Goal: Transaction & Acquisition: Obtain resource

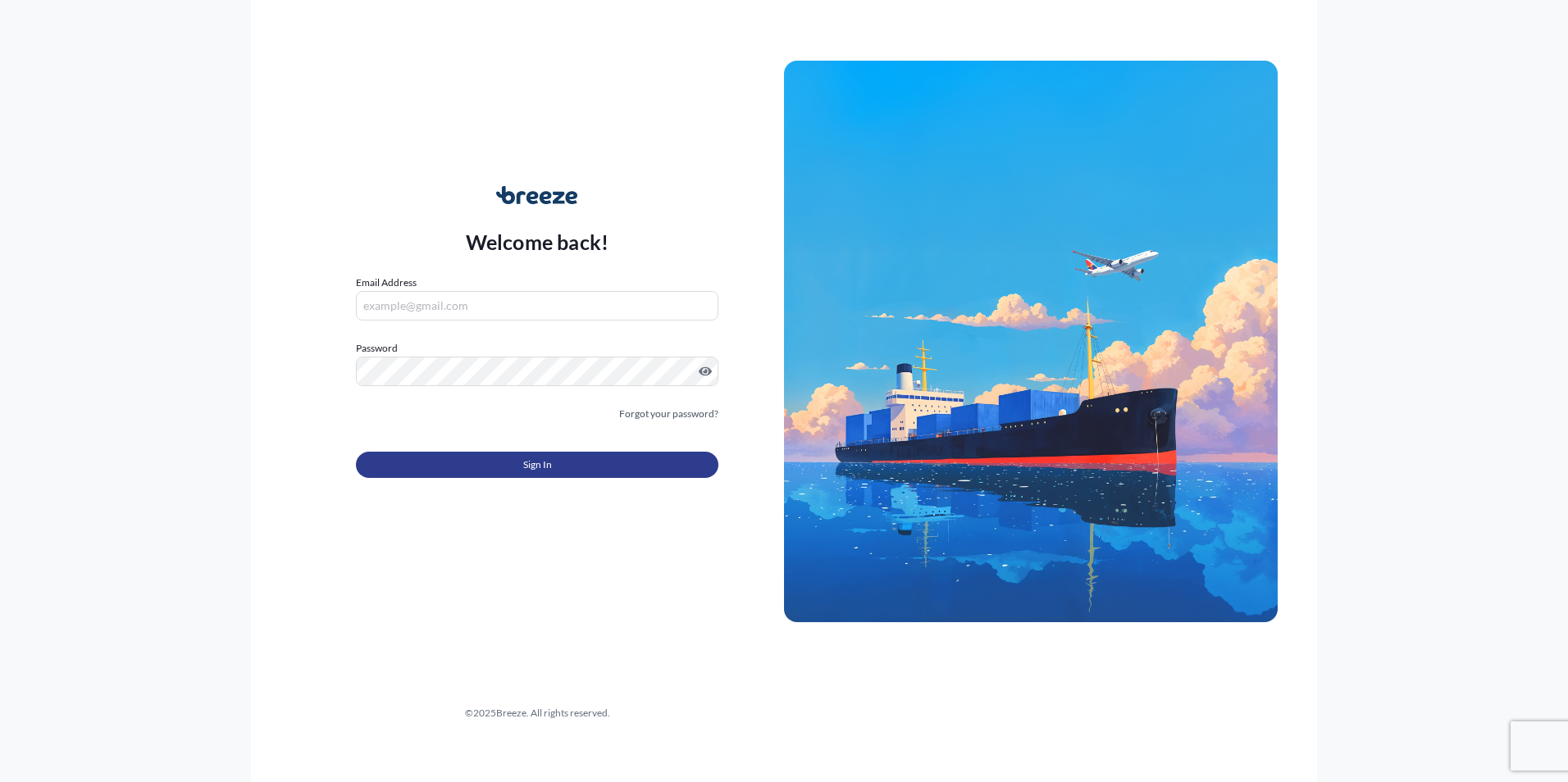
type input "[EMAIL_ADDRESS][DOMAIN_NAME]"
click at [524, 466] on span "Sign In" at bounding box center [537, 465] width 28 height 17
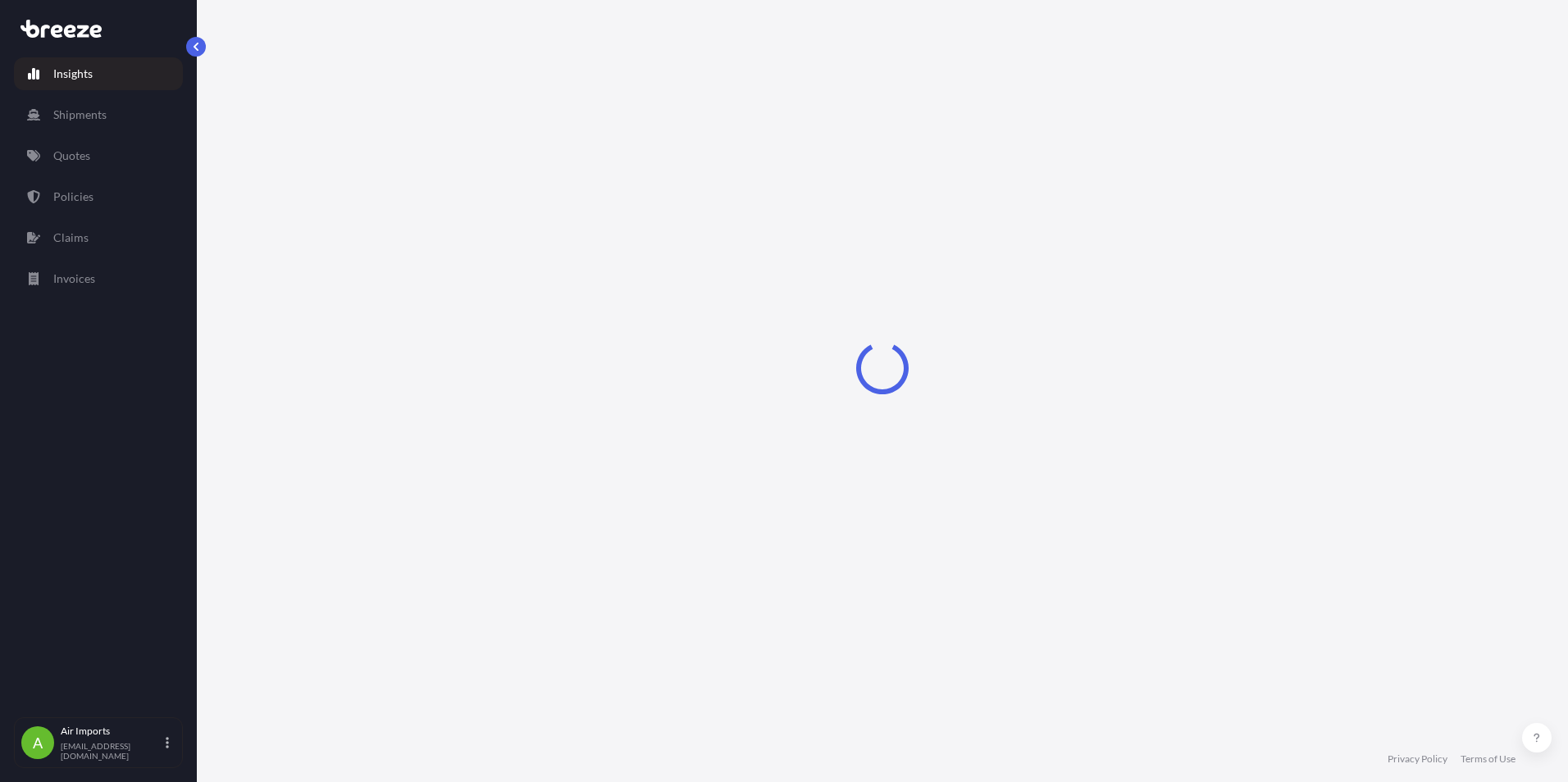
select select "2025"
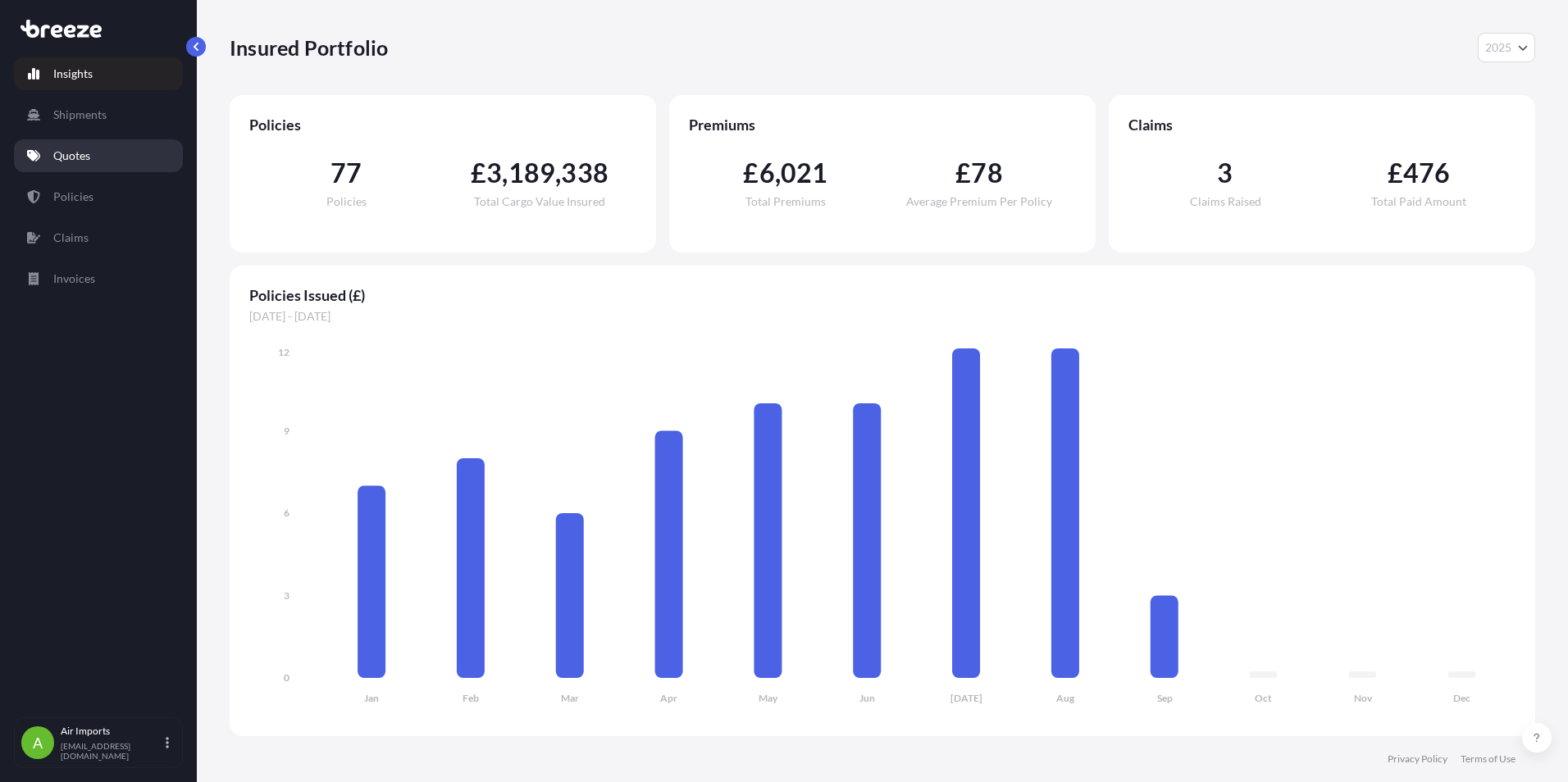
click at [81, 160] on p "Quotes" at bounding box center [72, 156] width 37 height 17
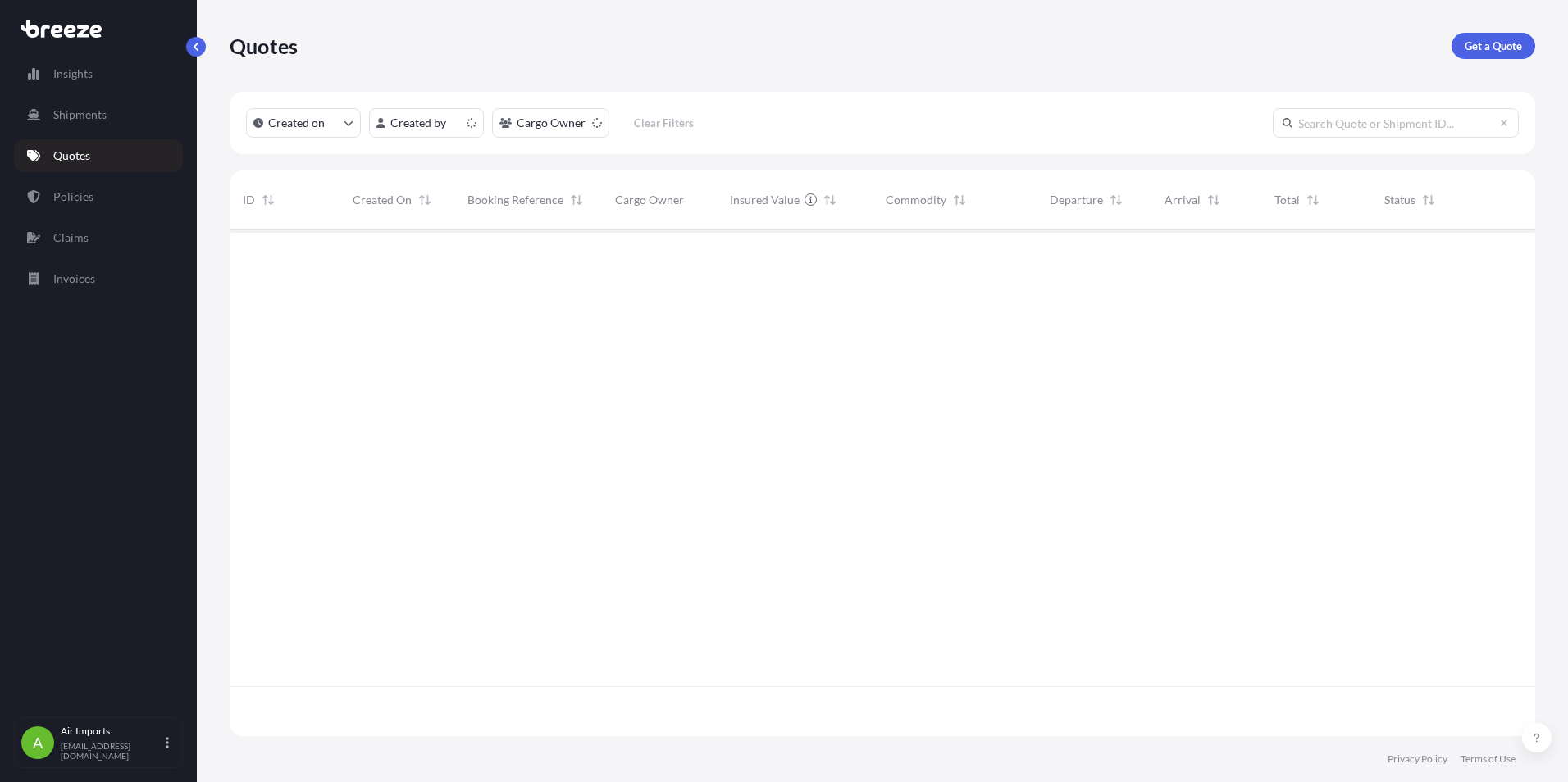
scroll to position [504, 1293]
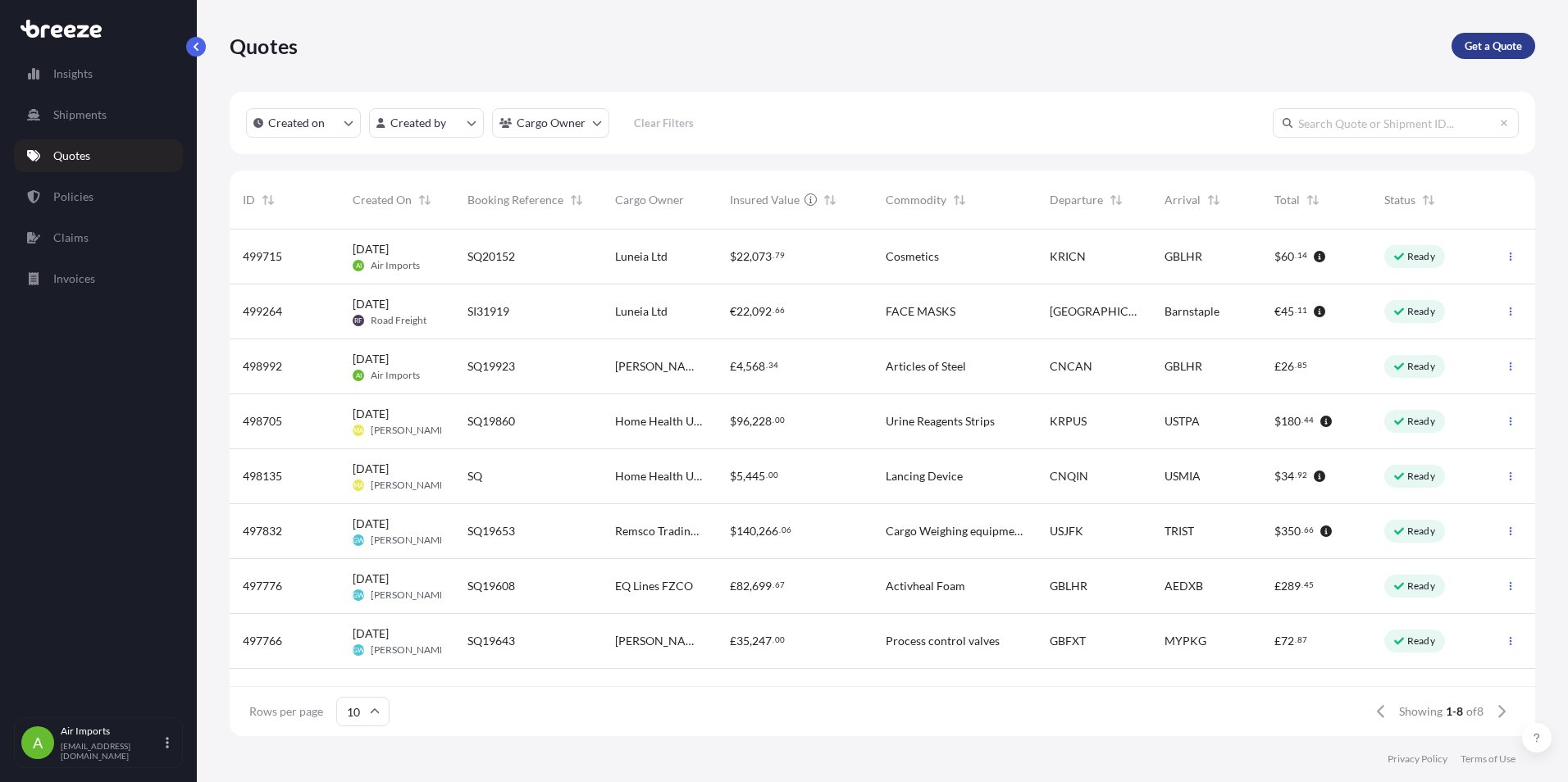
click at [1502, 46] on p "Get a Quote" at bounding box center [1493, 46] width 58 height 17
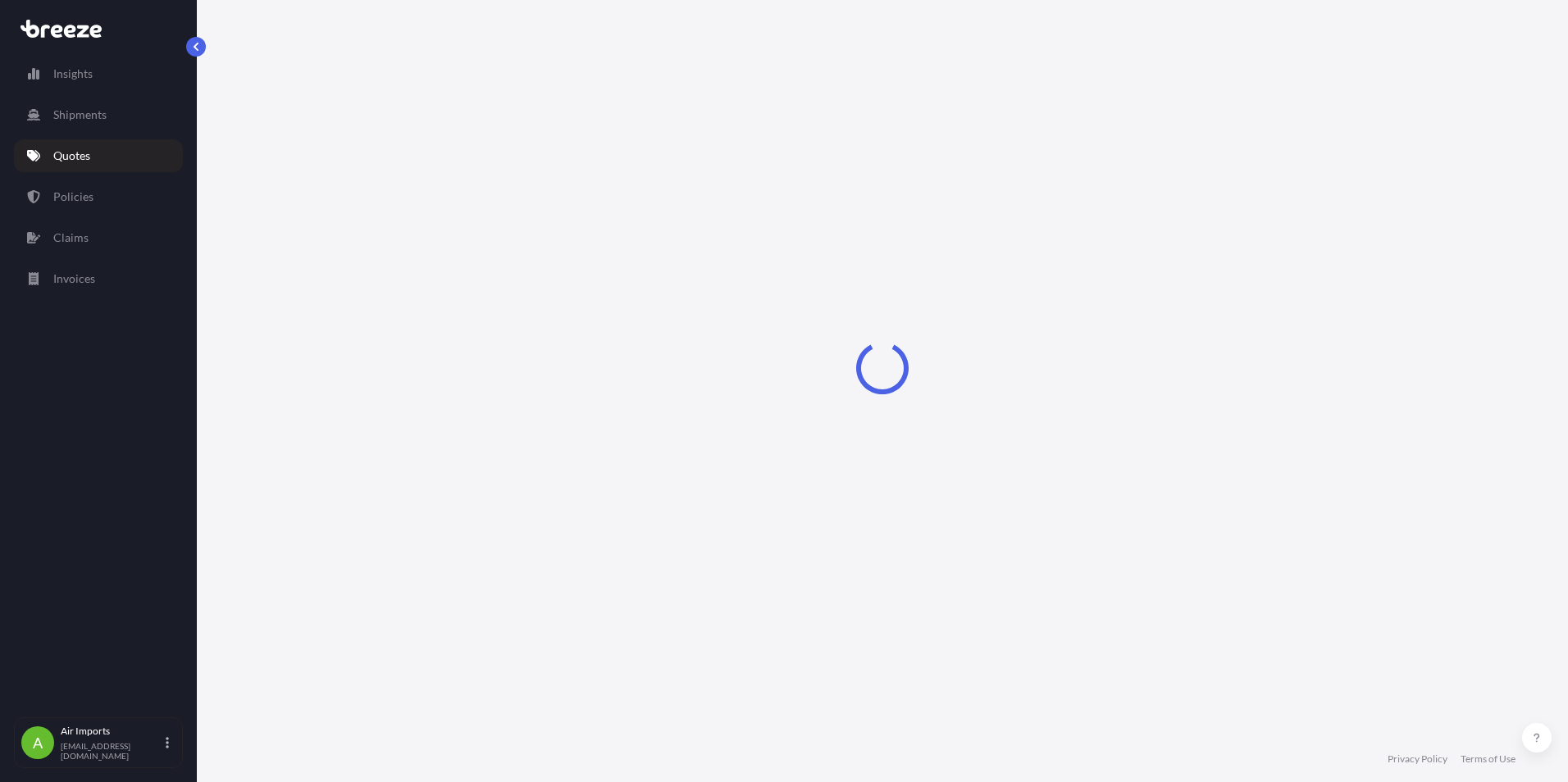
select select "Sea"
select select "1"
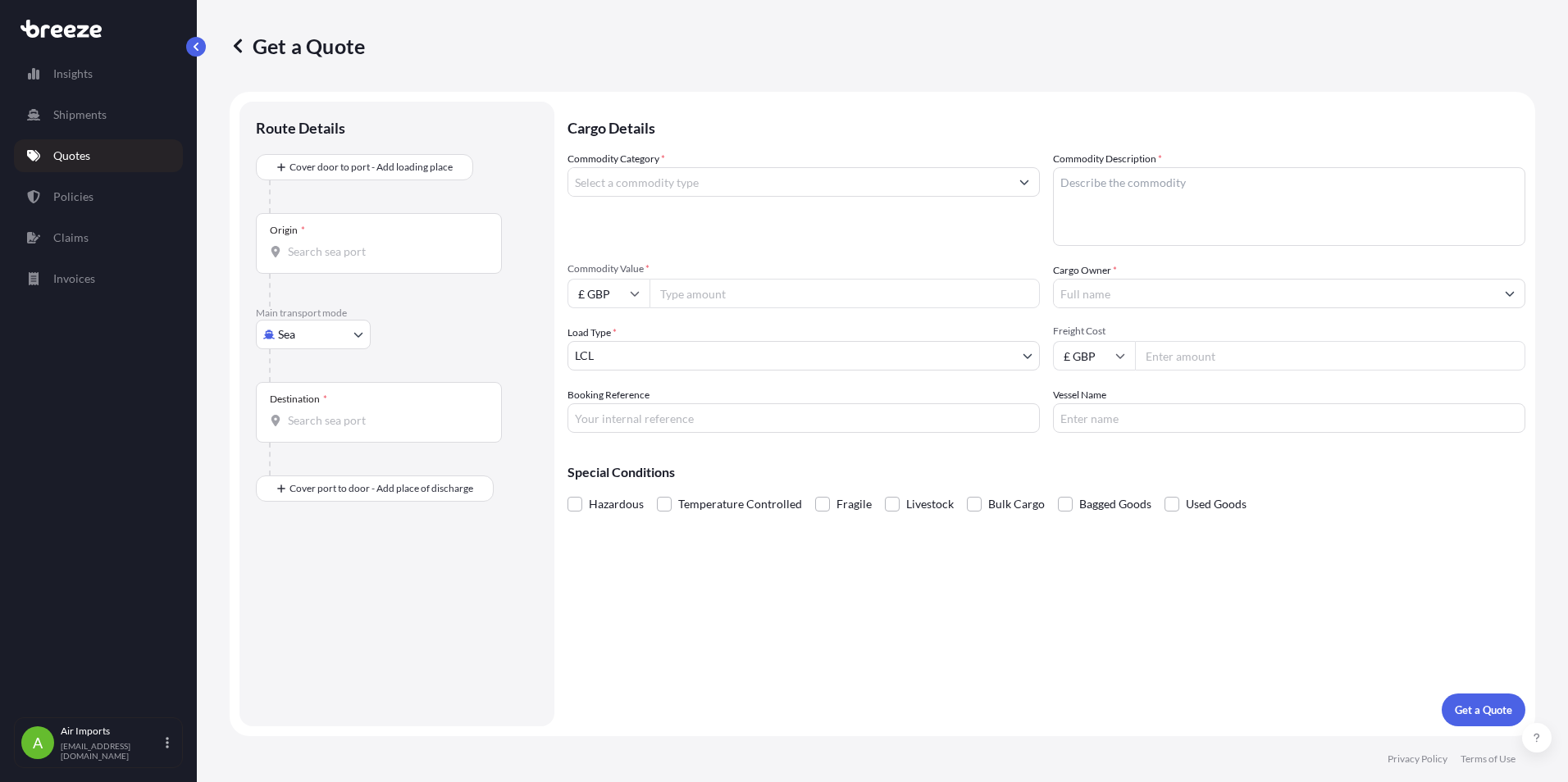
click at [359, 337] on body "Insights Shipments Quotes Policies Claims Invoices A Air Imports [EMAIL_ADDRESS…" at bounding box center [784, 391] width 1568 height 782
click at [293, 411] on span "Air" at bounding box center [295, 406] width 17 height 17
select select "Air"
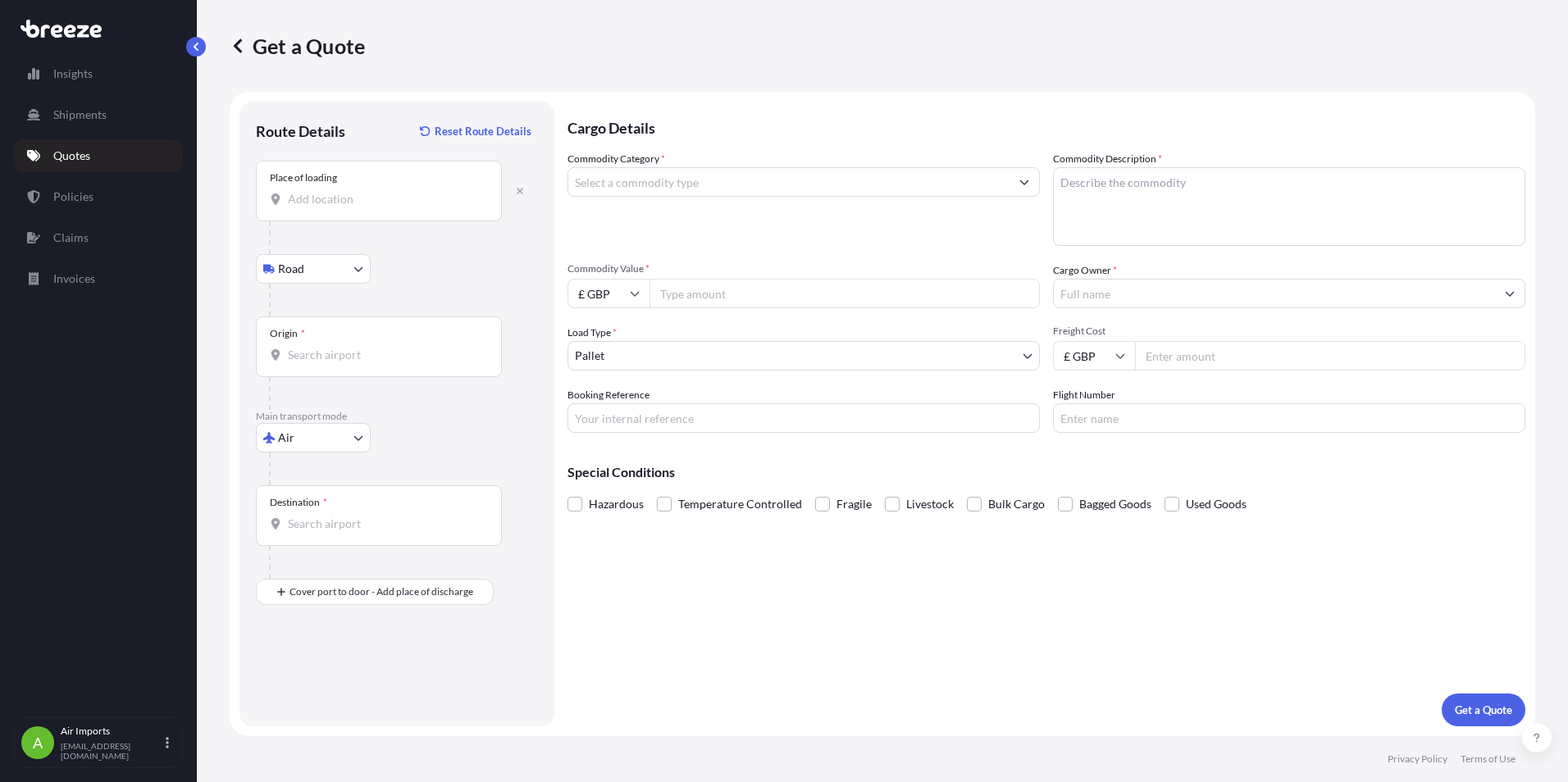
click at [287, 202] on div at bounding box center [379, 199] width 218 height 17
click at [288, 202] on input "Place of loading" at bounding box center [384, 199] width 194 height 17
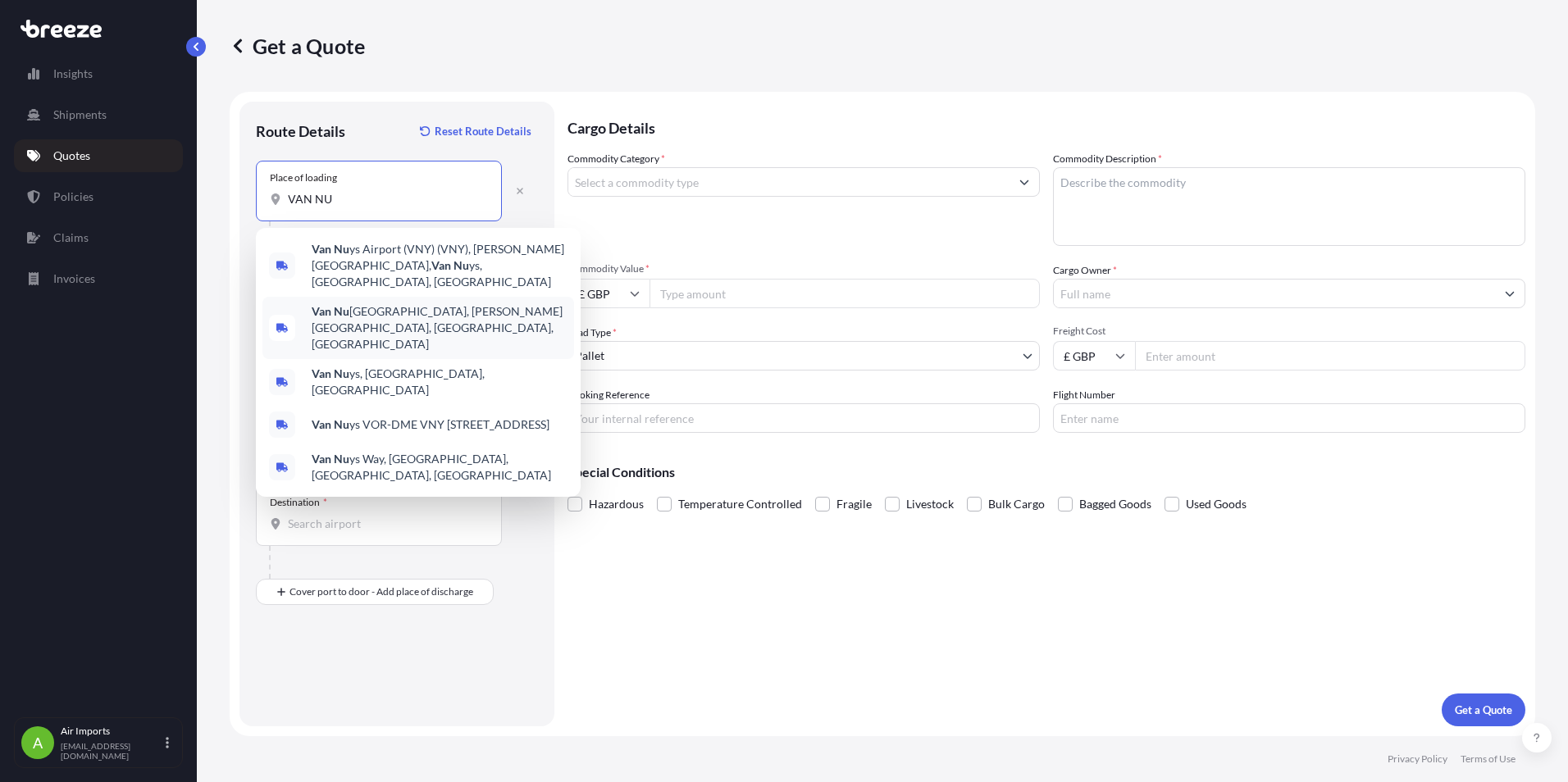
click at [344, 305] on b "Van Nu" at bounding box center [330, 312] width 38 height 14
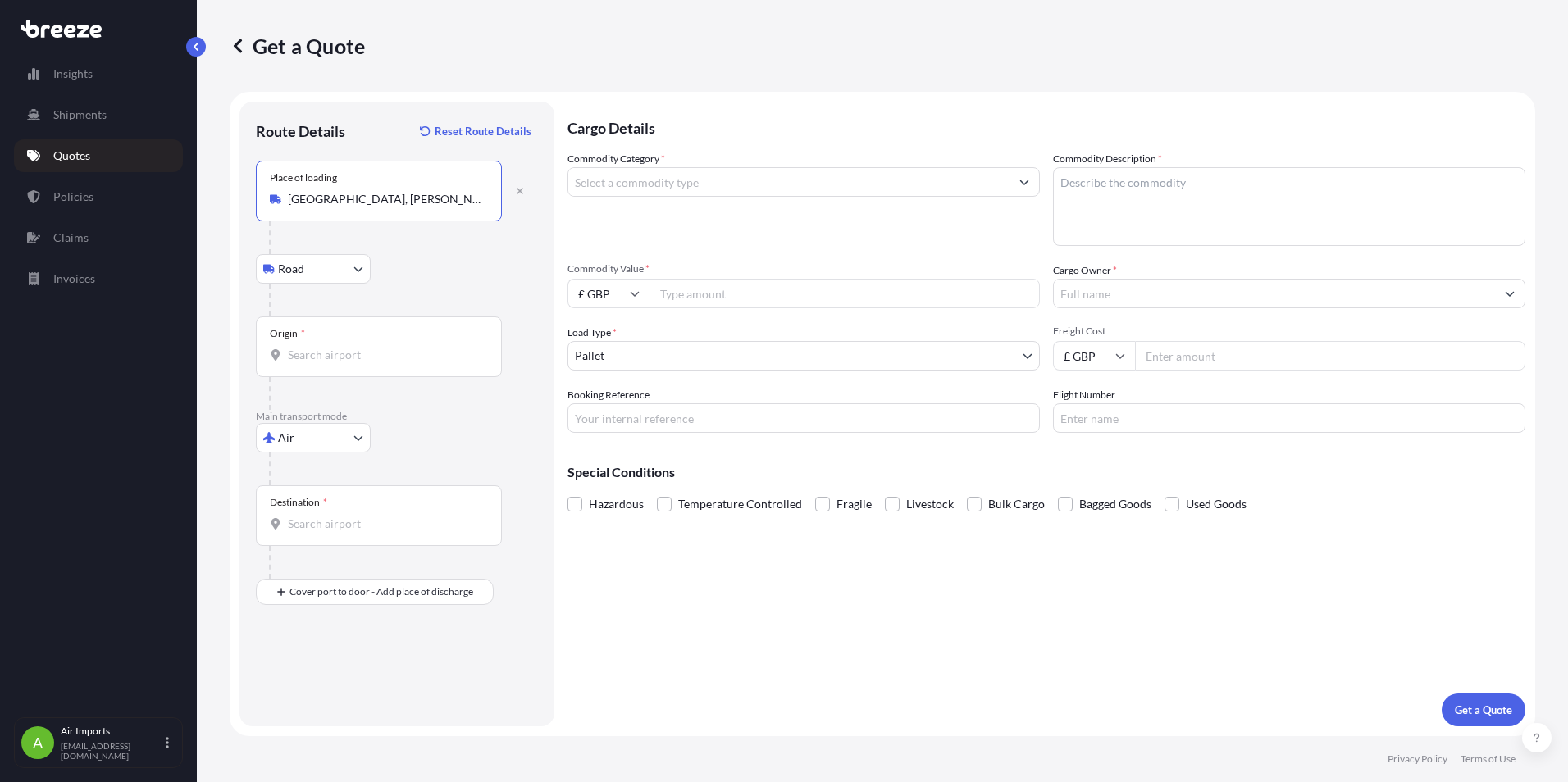
type input "[GEOGRAPHIC_DATA], [PERSON_NAME][GEOGRAPHIC_DATA], [GEOGRAPHIC_DATA], [GEOGRAPH…"
click at [301, 357] on input "Origin *" at bounding box center [384, 355] width 194 height 17
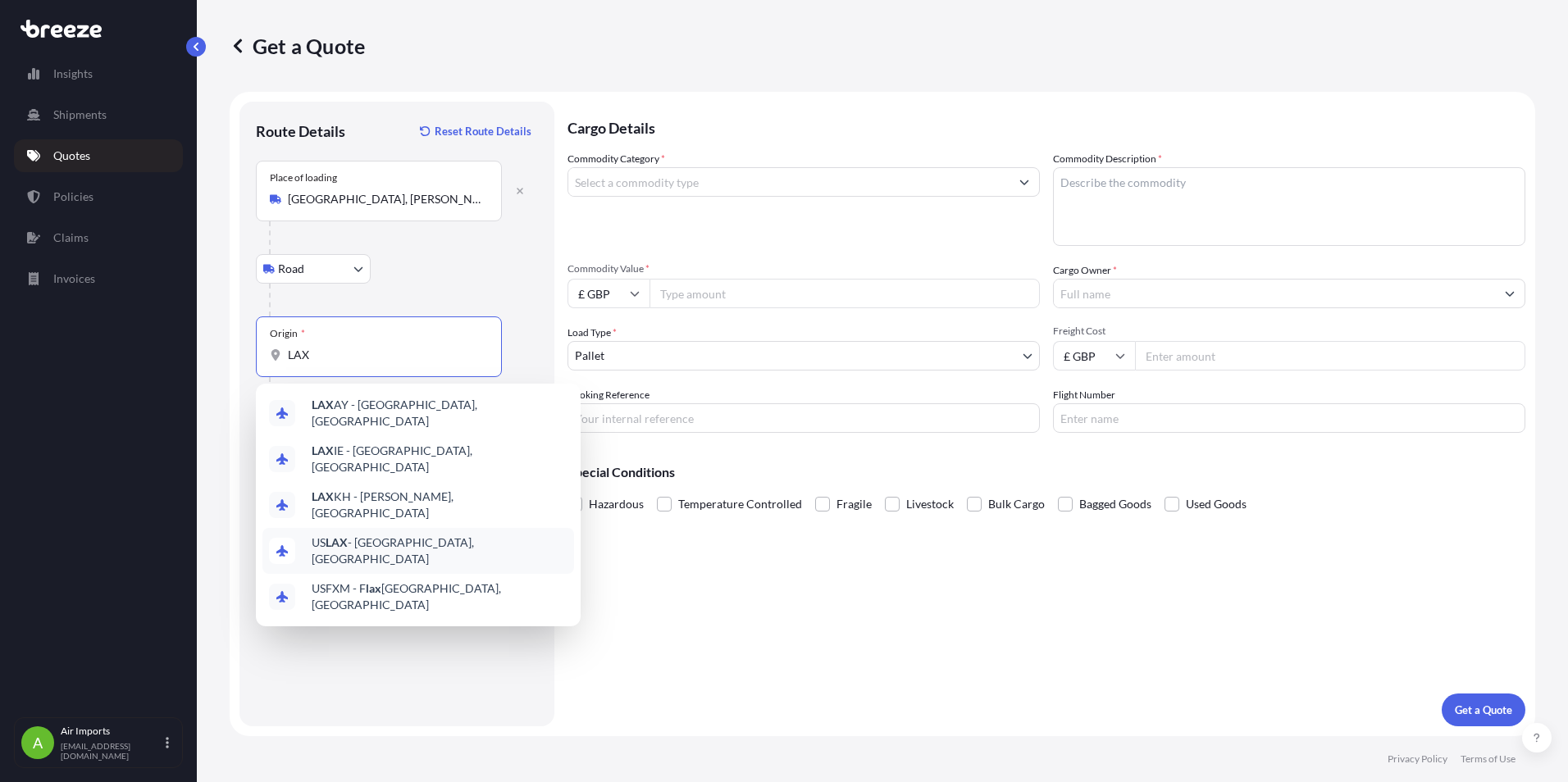
click at [406, 535] on span "US LAX - [GEOGRAPHIC_DATA], [GEOGRAPHIC_DATA]" at bounding box center [439, 551] width 256 height 33
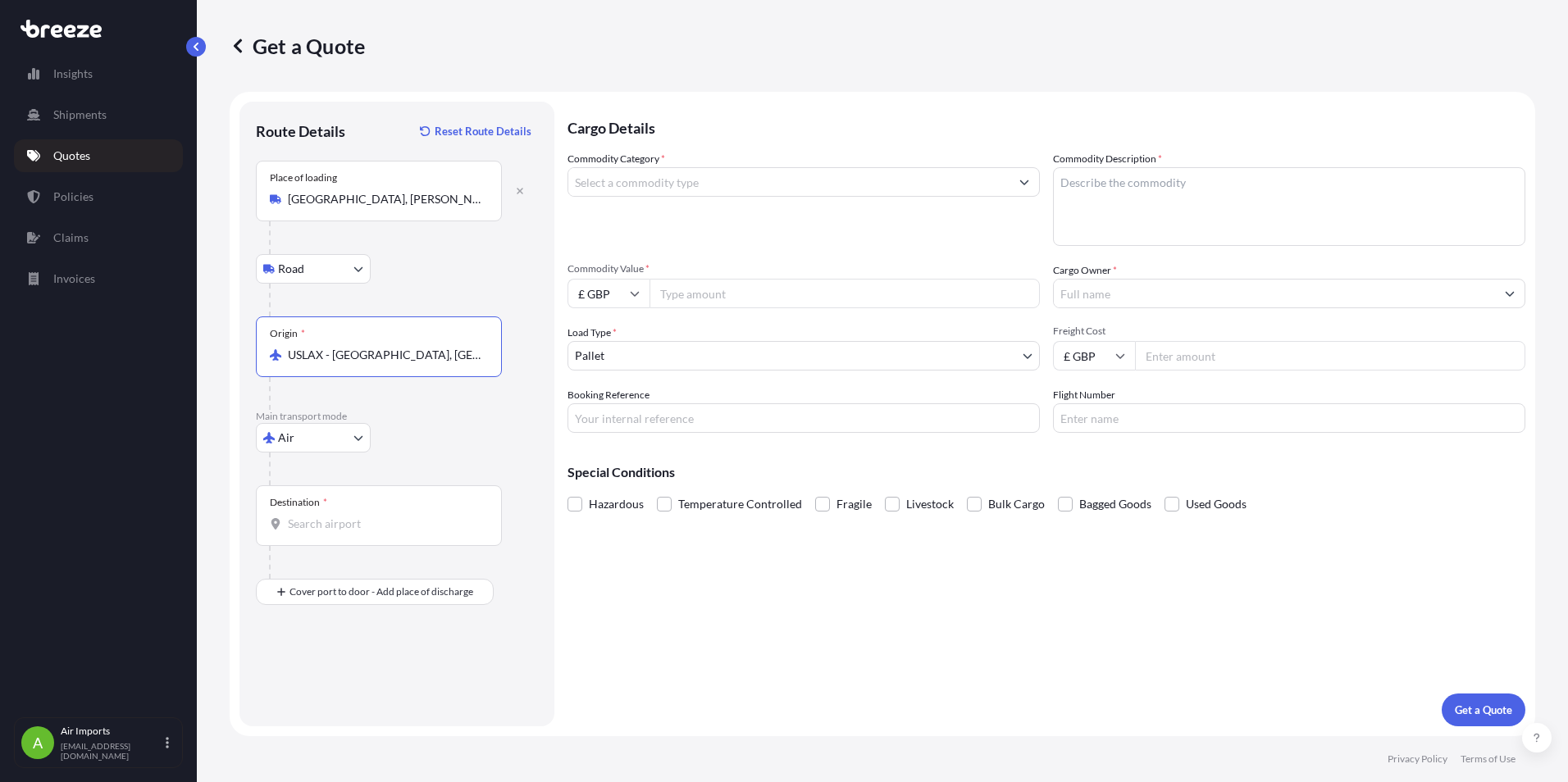
type input "USLAX - [GEOGRAPHIC_DATA], [GEOGRAPHIC_DATA]"
click at [313, 526] on input "Destination *" at bounding box center [384, 524] width 194 height 17
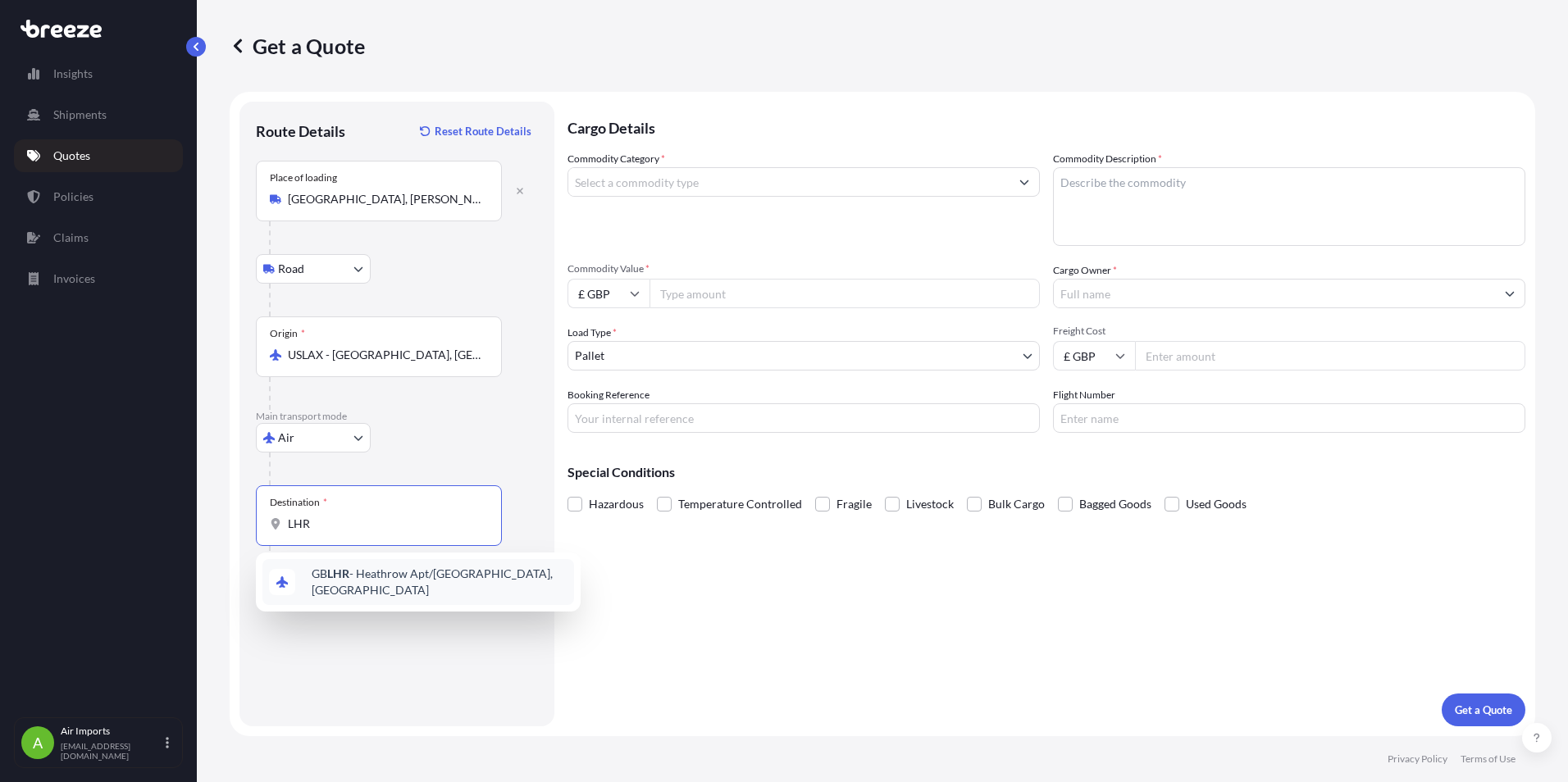
click at [380, 577] on span "GB LHR - Heathrow Apt/[GEOGRAPHIC_DATA], [GEOGRAPHIC_DATA]" at bounding box center [439, 582] width 256 height 33
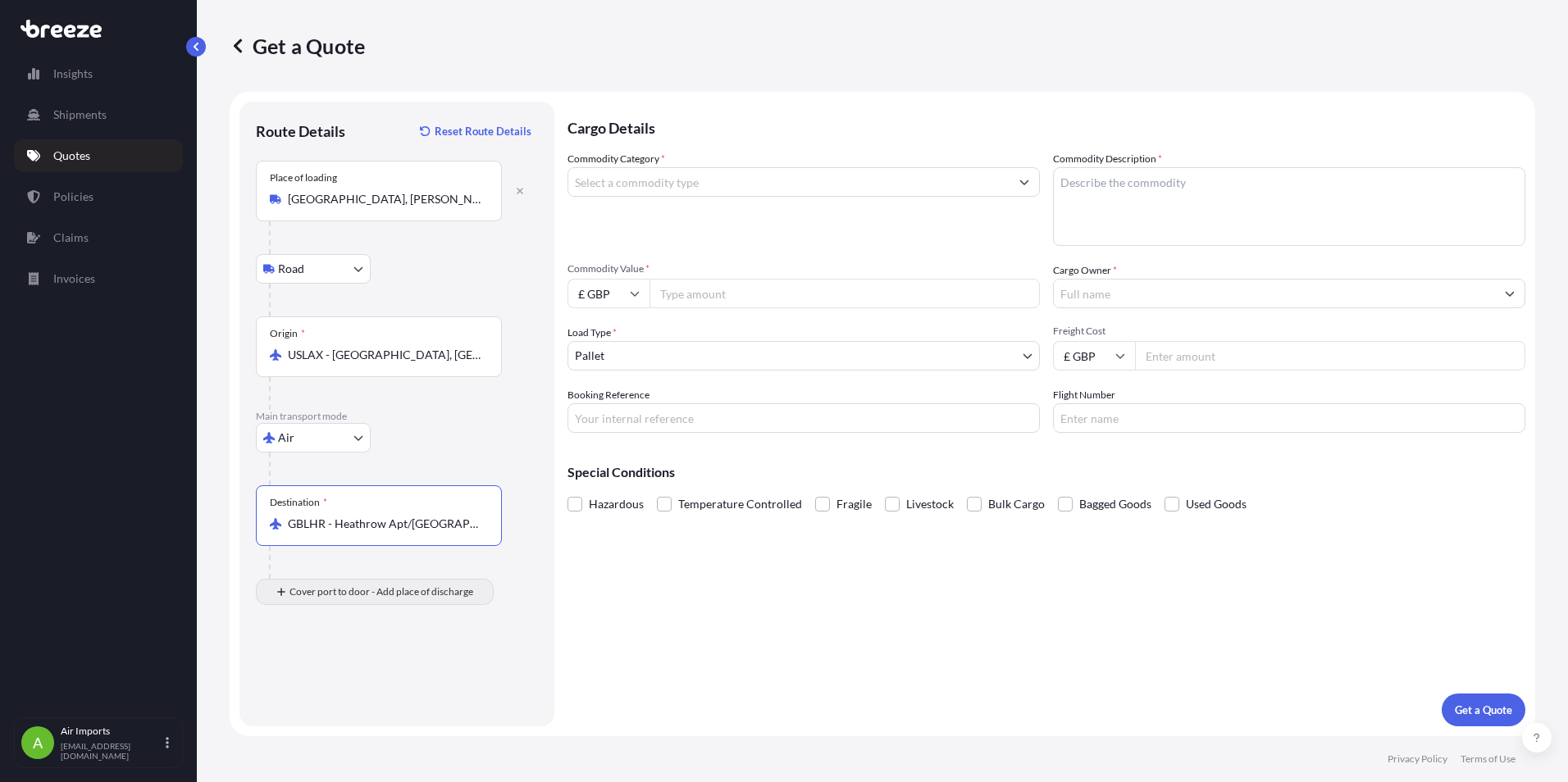
type input "GBLHR - Heathrow Apt/[GEOGRAPHIC_DATA], [GEOGRAPHIC_DATA]"
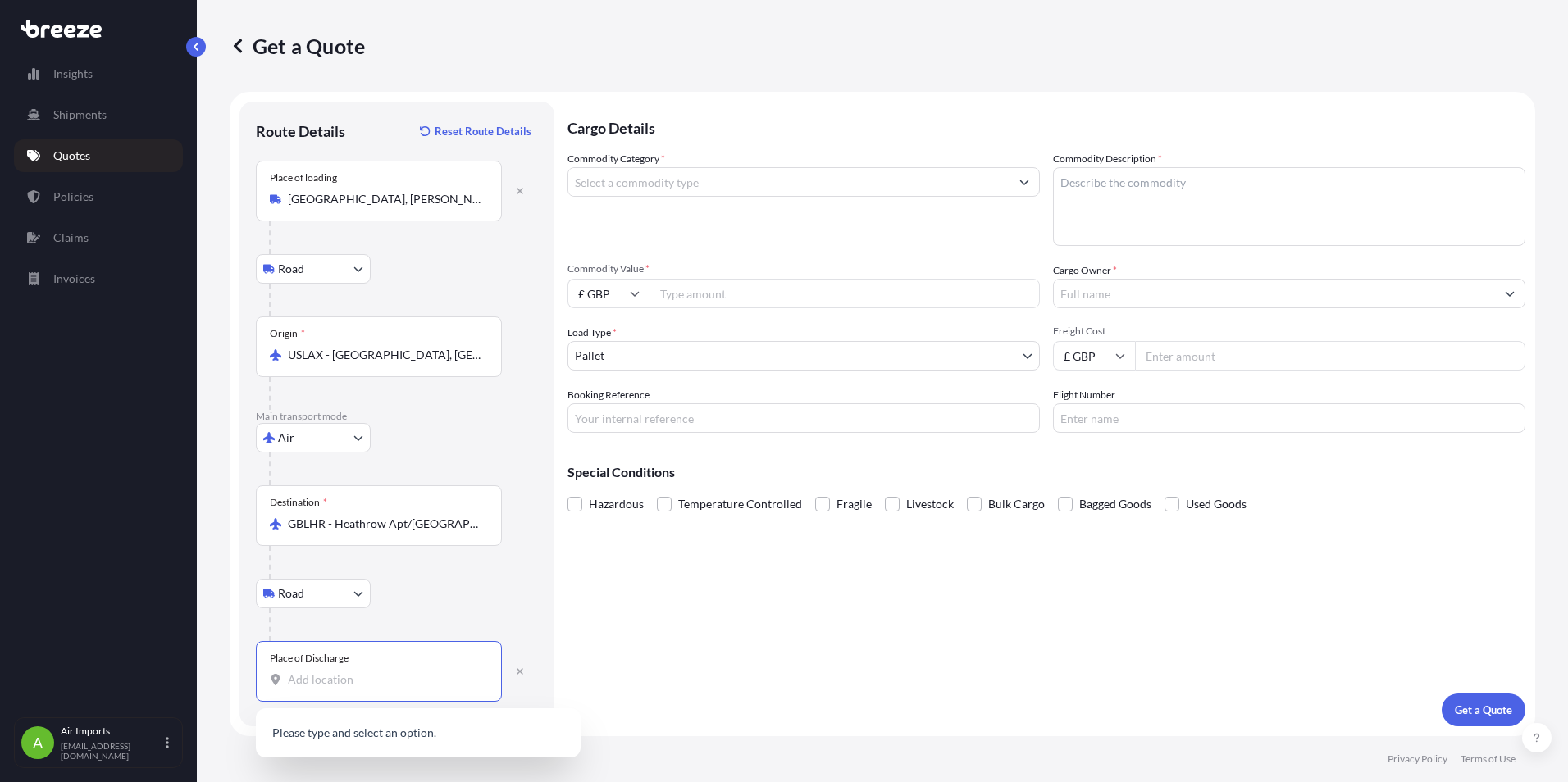
click at [301, 684] on input "Place of Discharge" at bounding box center [384, 679] width 194 height 17
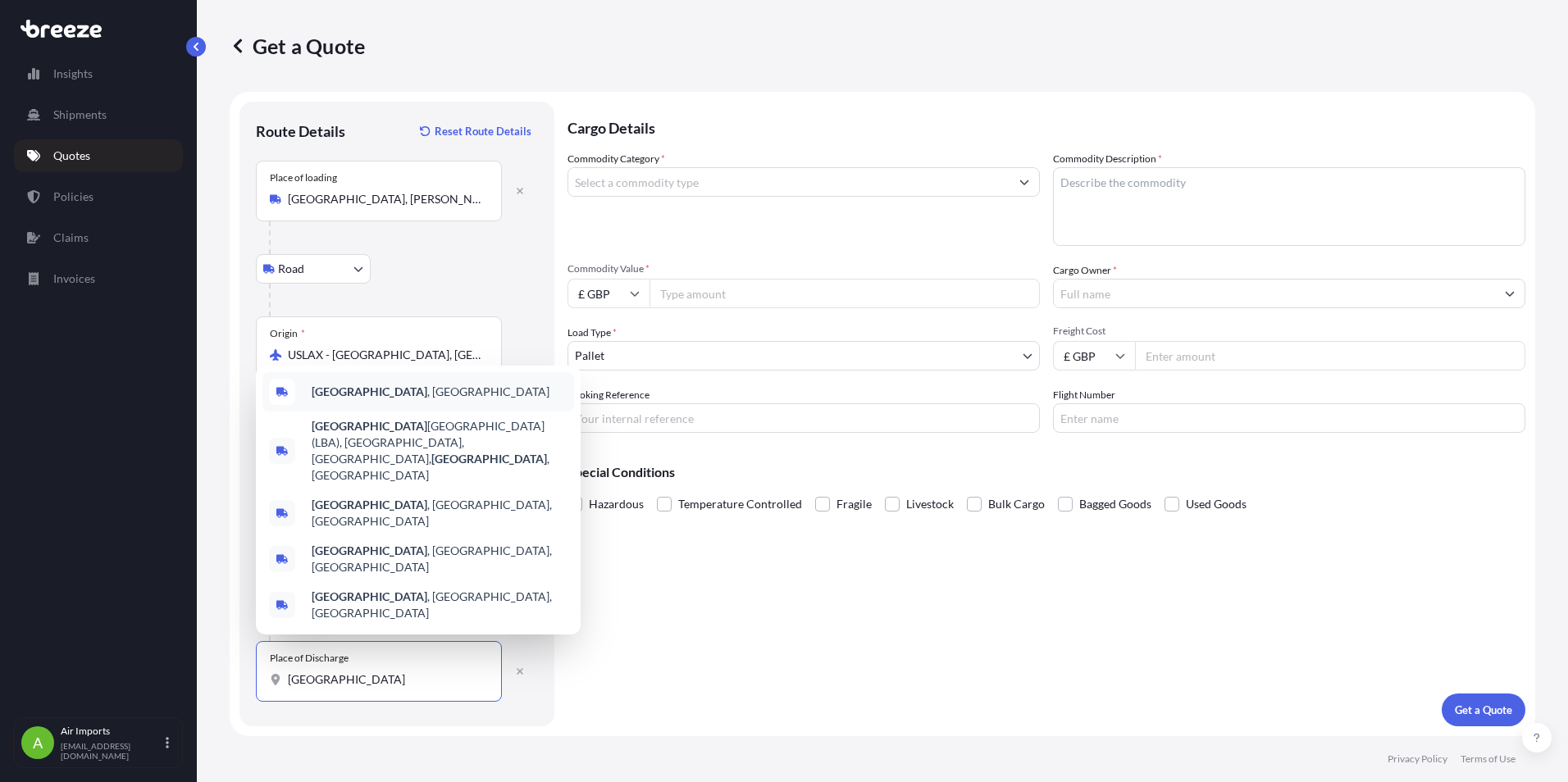
click at [345, 400] on span "[GEOGRAPHIC_DATA] , [GEOGRAPHIC_DATA]" at bounding box center [430, 391] width 238 height 17
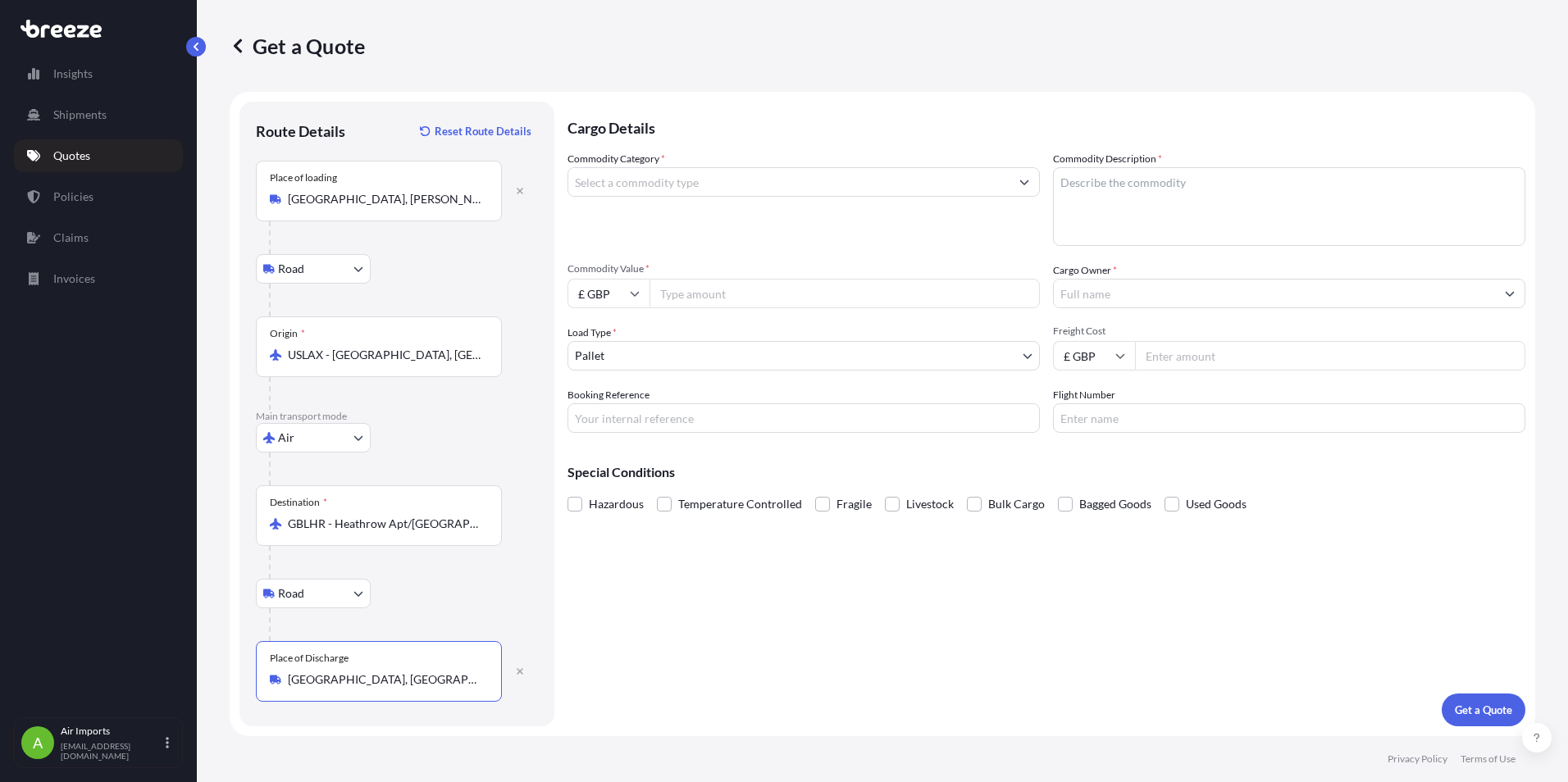
type input "[GEOGRAPHIC_DATA], [GEOGRAPHIC_DATA]"
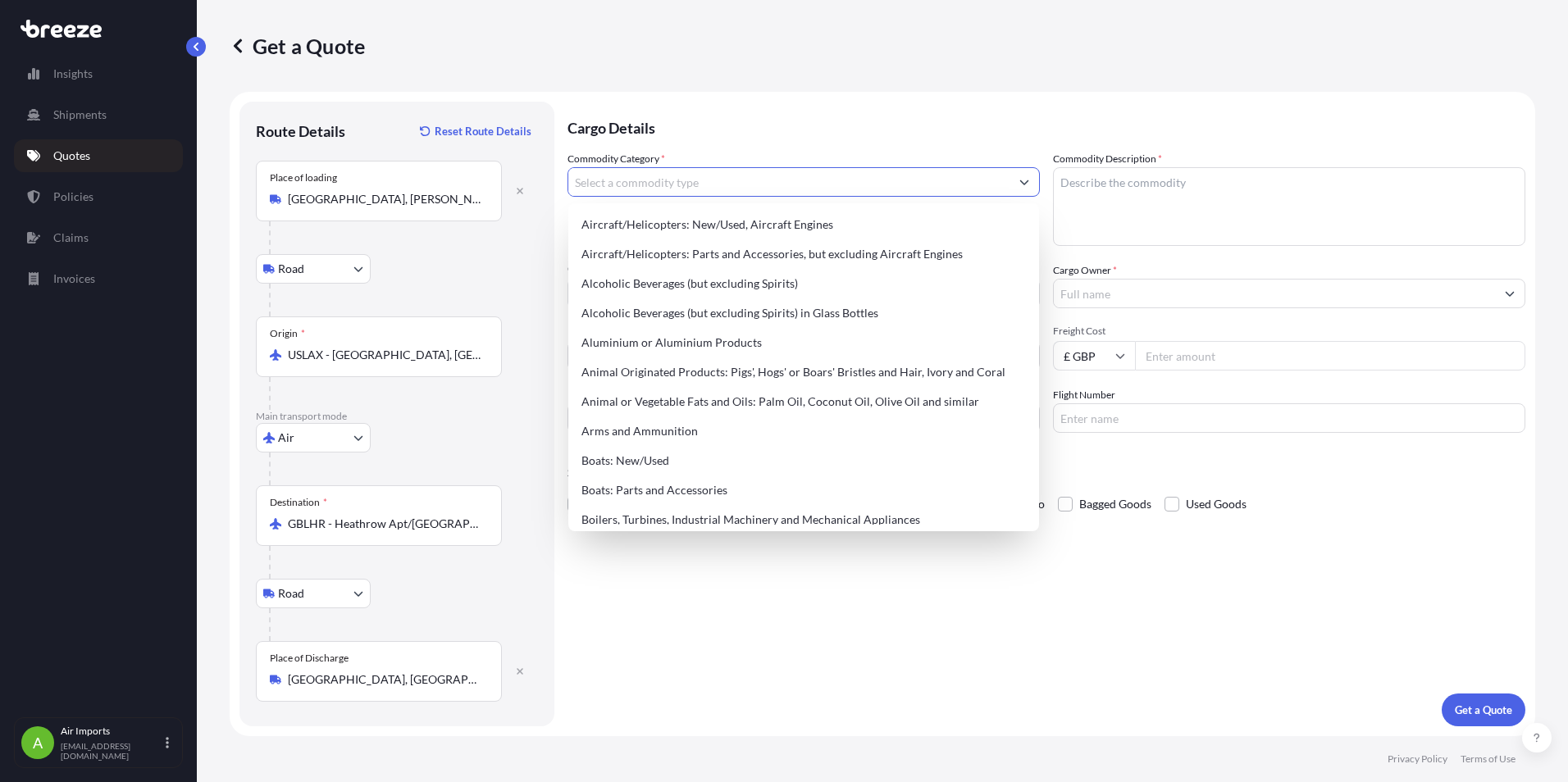
click at [1026, 179] on icon "Show suggestions" at bounding box center [1023, 182] width 10 height 10
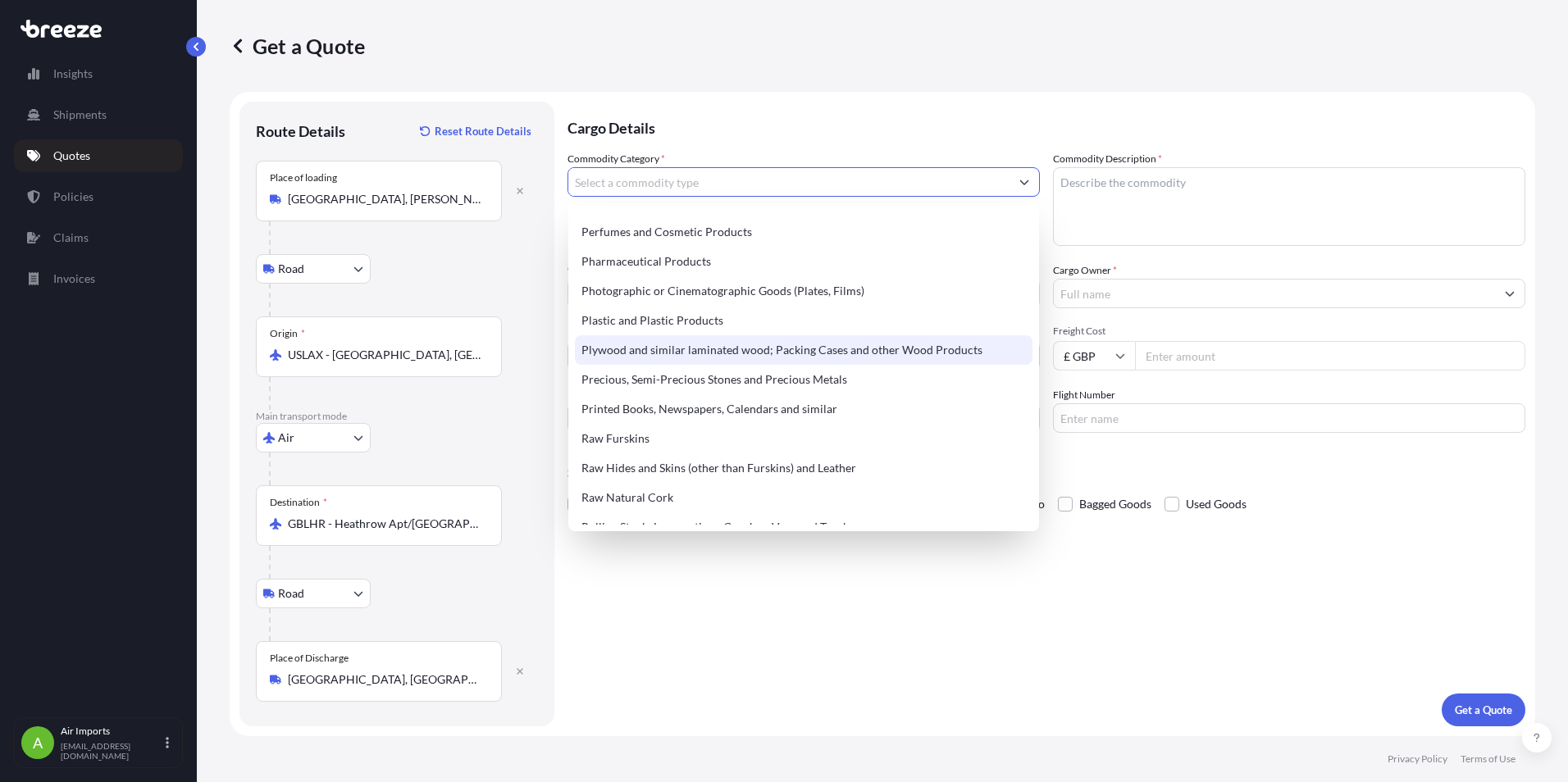
scroll to position [2804, 0]
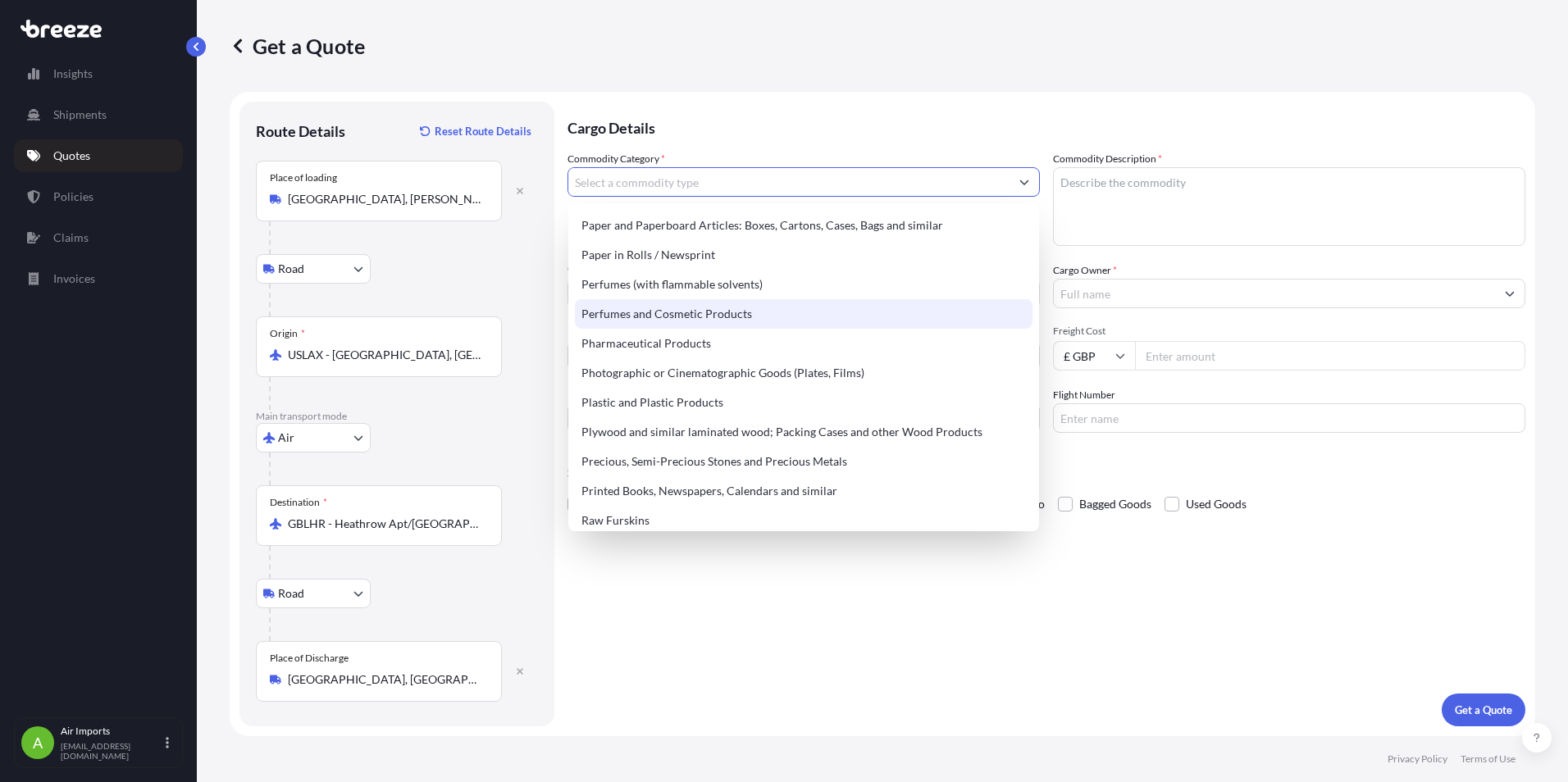
click at [650, 314] on div "Perfumes and Cosmetic Products" at bounding box center [803, 314] width 458 height 29
type input "Perfumes and Cosmetic Products"
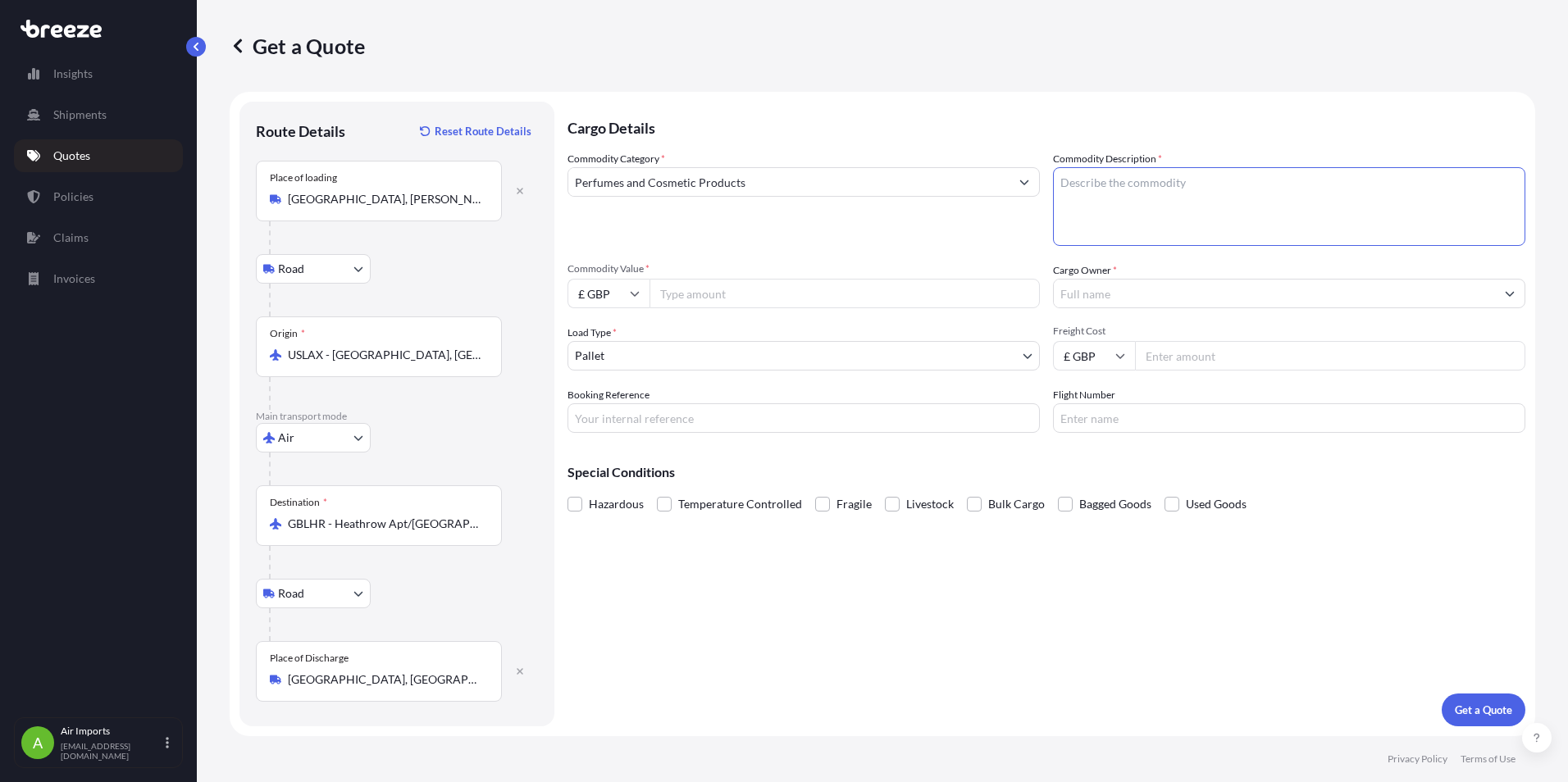
click at [1076, 182] on textarea "Commodity Description *" at bounding box center [1288, 206] width 472 height 79
type textarea "COSMETICS PRODUCTS"
click at [630, 290] on icon at bounding box center [634, 293] width 10 height 10
click at [606, 408] on div "$ USD" at bounding box center [608, 407] width 69 height 31
type input "$ USD"
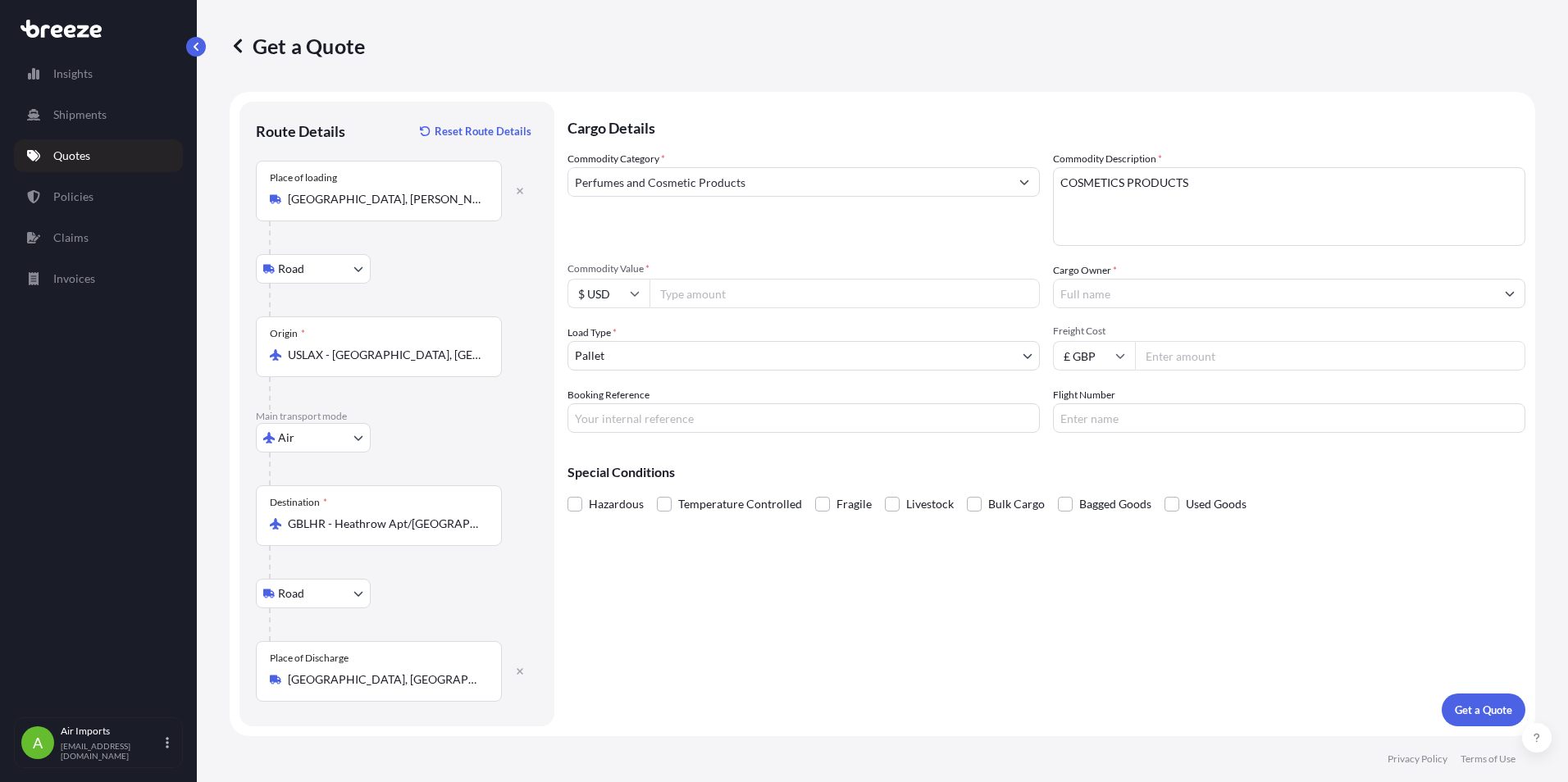
click at [689, 291] on input "Commodity Value *" at bounding box center [844, 293] width 390 height 29
type input "30417.92"
click at [1166, 294] on input "Cargo Owner *" at bounding box center [1274, 293] width 441 height 29
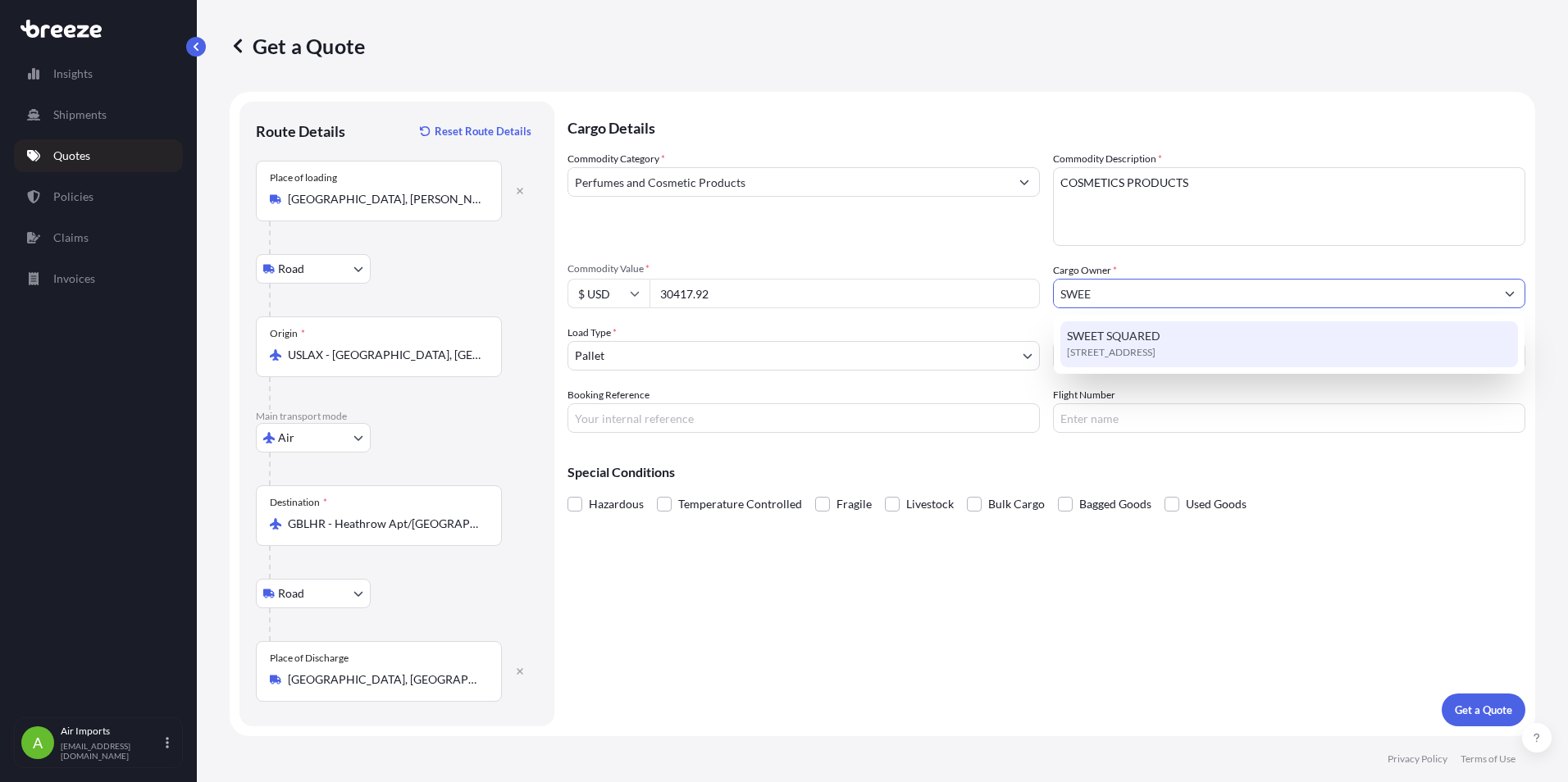
click at [1147, 341] on span "SWEET SQUARED" at bounding box center [1114, 336] width 94 height 17
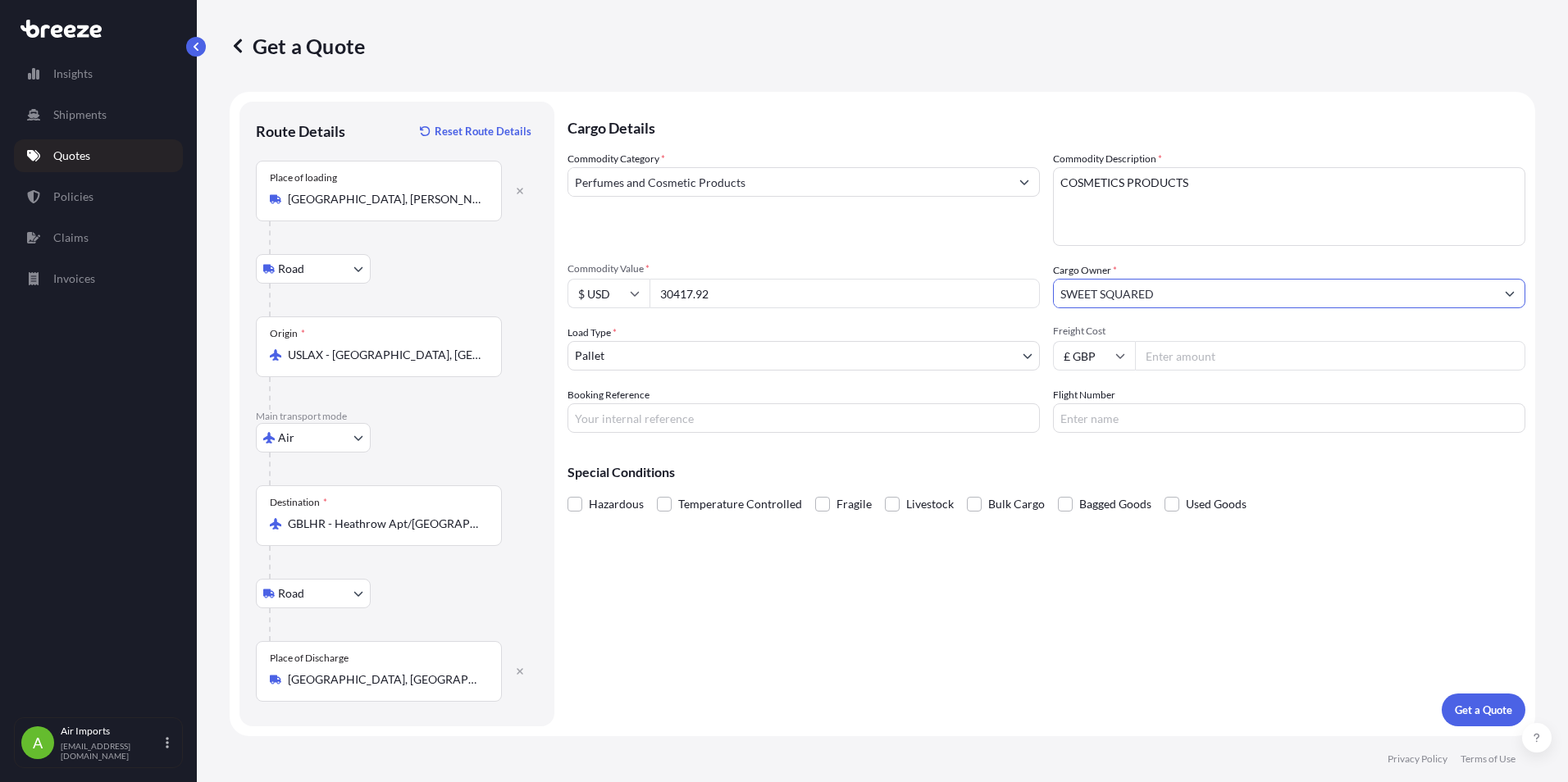
type input "SWEET SQUARED"
click at [1121, 356] on icon at bounding box center [1119, 355] width 10 height 10
click at [1101, 472] on div "$ USD" at bounding box center [1094, 469] width 69 height 31
type input "$ USD"
click at [1182, 361] on input "Freight Cost" at bounding box center [1330, 355] width 390 height 29
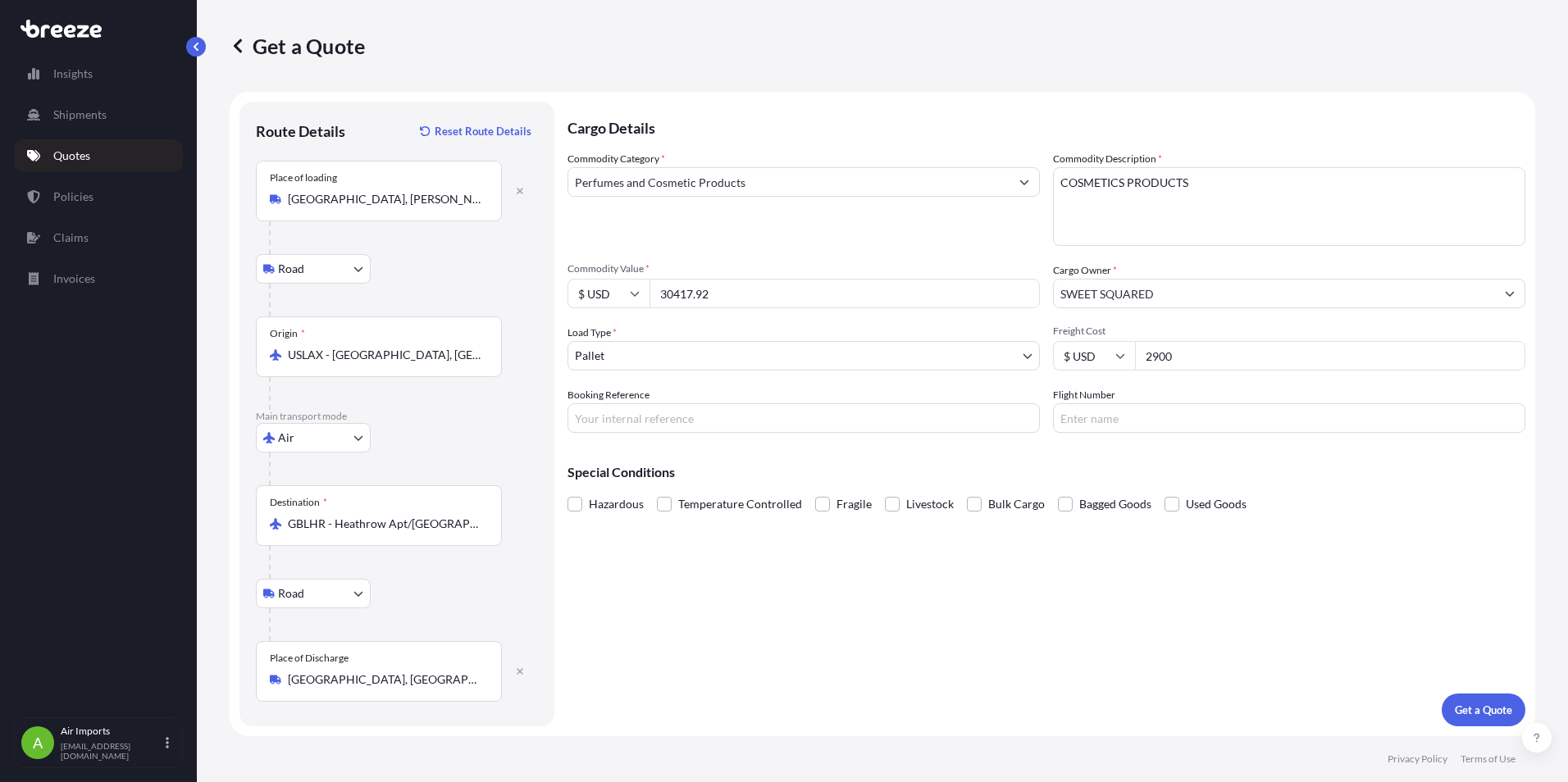
type input "2900"
click at [619, 416] on input "si" at bounding box center [803, 418] width 472 height 29
drag, startPoint x: 595, startPoint y: 419, endPoint x: 528, endPoint y: 425, distance: 67.3
click at [526, 425] on form "Route Details Reset Route Details Place of loading [GEOGRAPHIC_DATA][PERSON_NAM…" at bounding box center [882, 414] width 1305 height 645
type input "s"
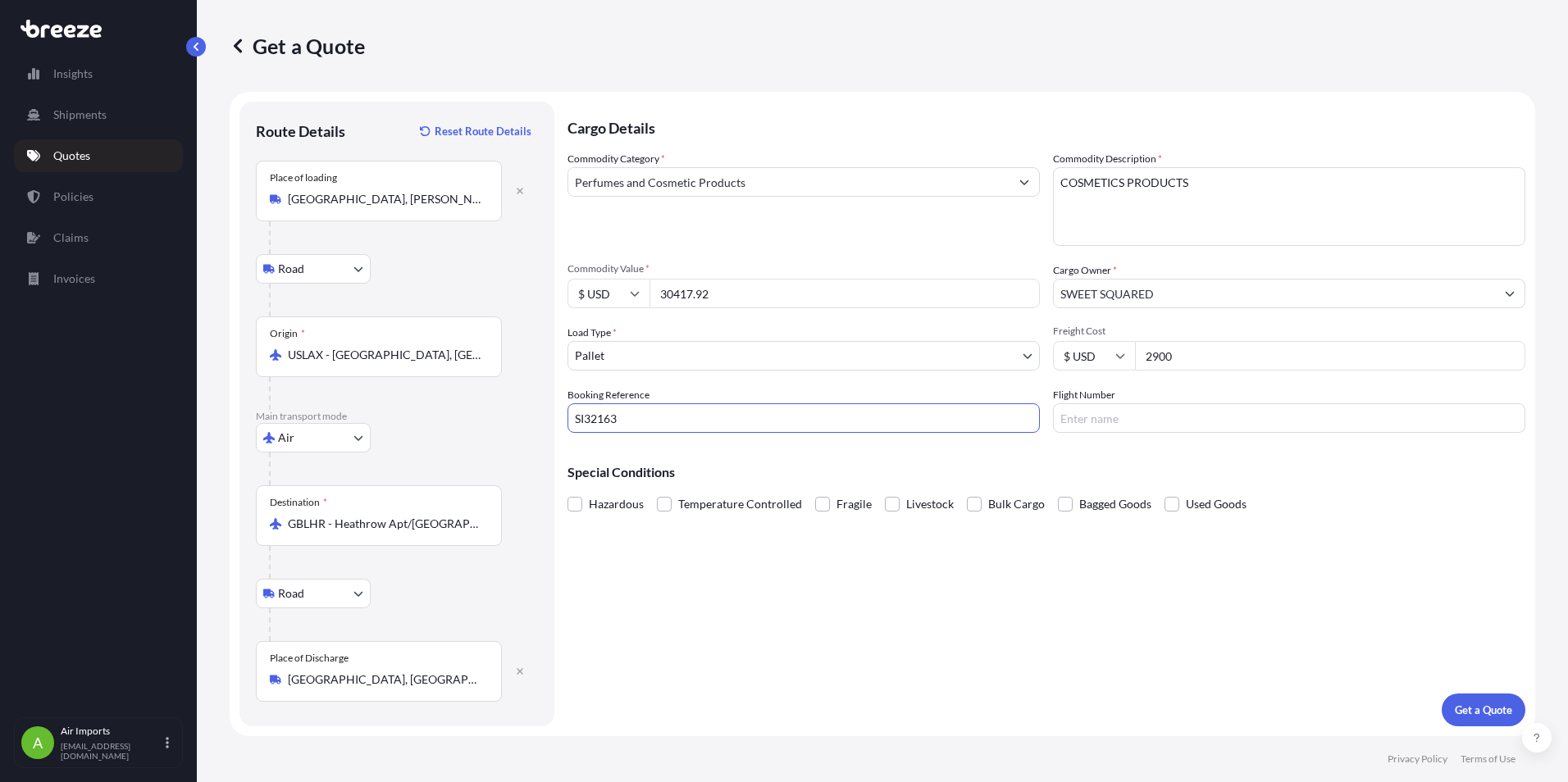
type input "SI32163"
click at [581, 507] on span at bounding box center [575, 504] width 15 height 15
click at [568, 492] on input "Hazardous" at bounding box center [568, 492] width 0 height 0
click at [1482, 701] on button "Get a Quote" at bounding box center [1483, 709] width 83 height 33
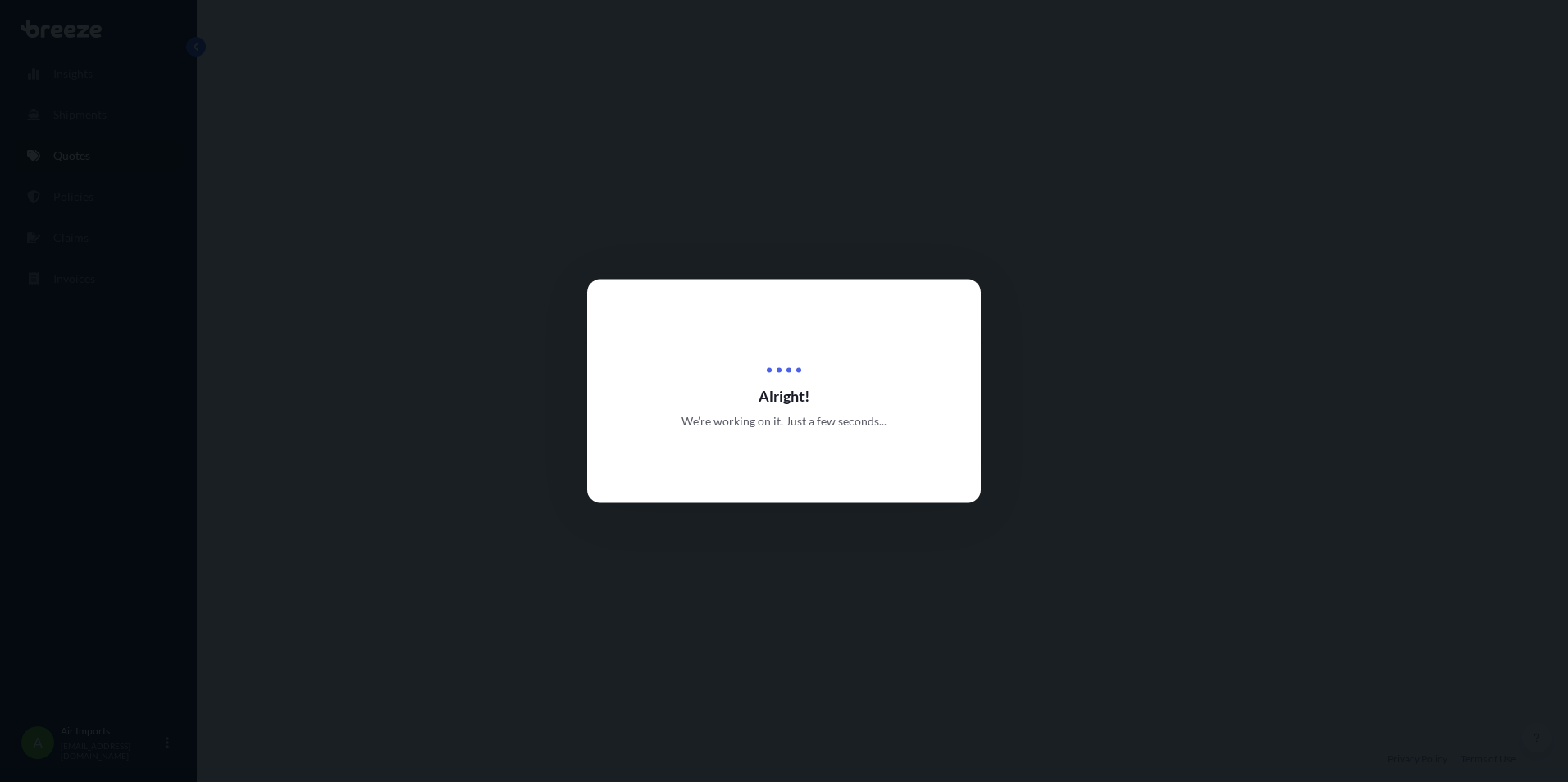
select select "Road"
select select "Air"
select select "Road"
select select "1"
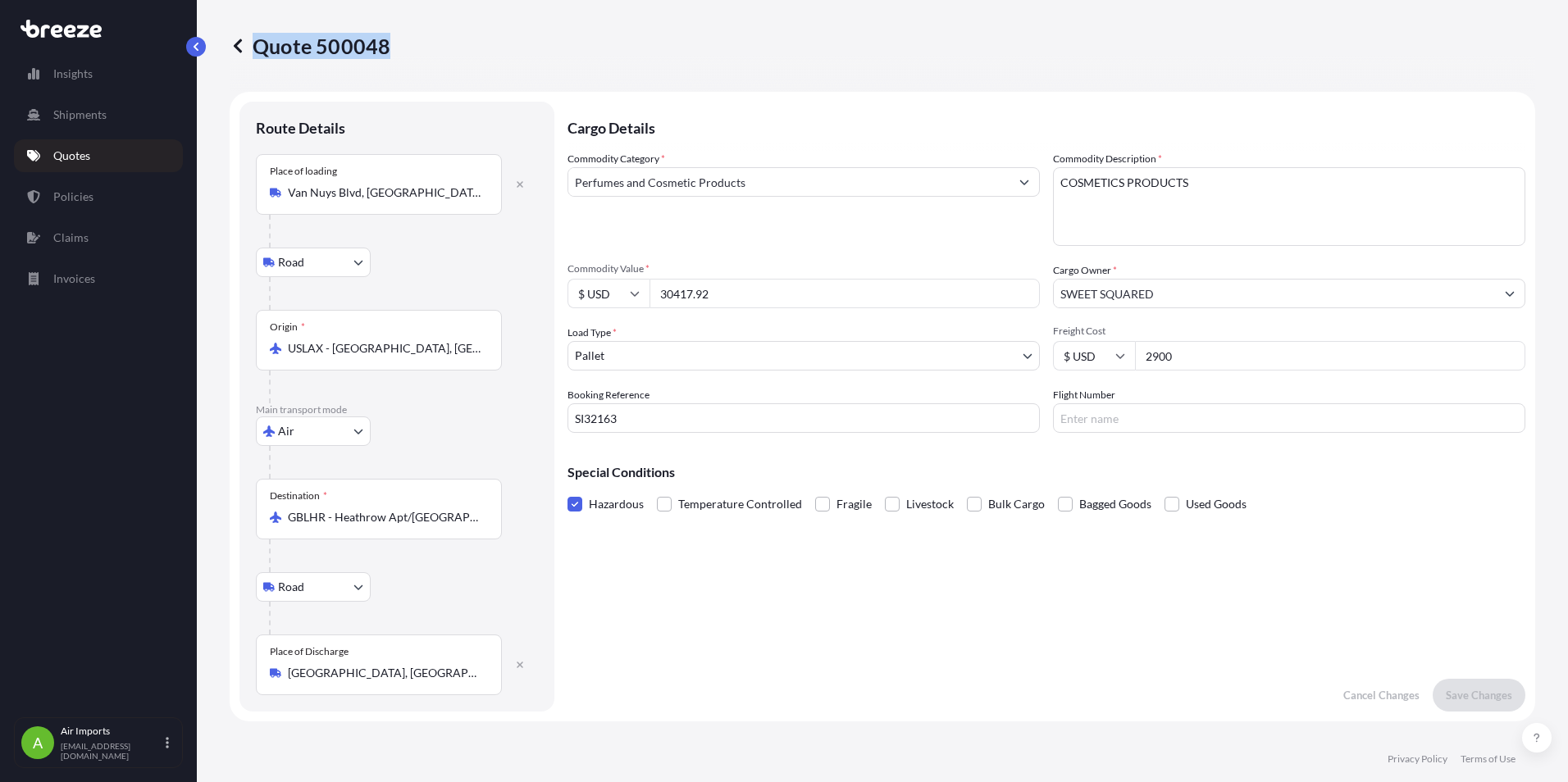
drag, startPoint x: 259, startPoint y: 47, endPoint x: 385, endPoint y: 49, distance: 126.0
click at [385, 49] on p "Quote 500048" at bounding box center [310, 46] width 161 height 27
drag, startPoint x: 385, startPoint y: 49, endPoint x: 371, endPoint y: 50, distance: 14.0
copy p "Quote 500048"
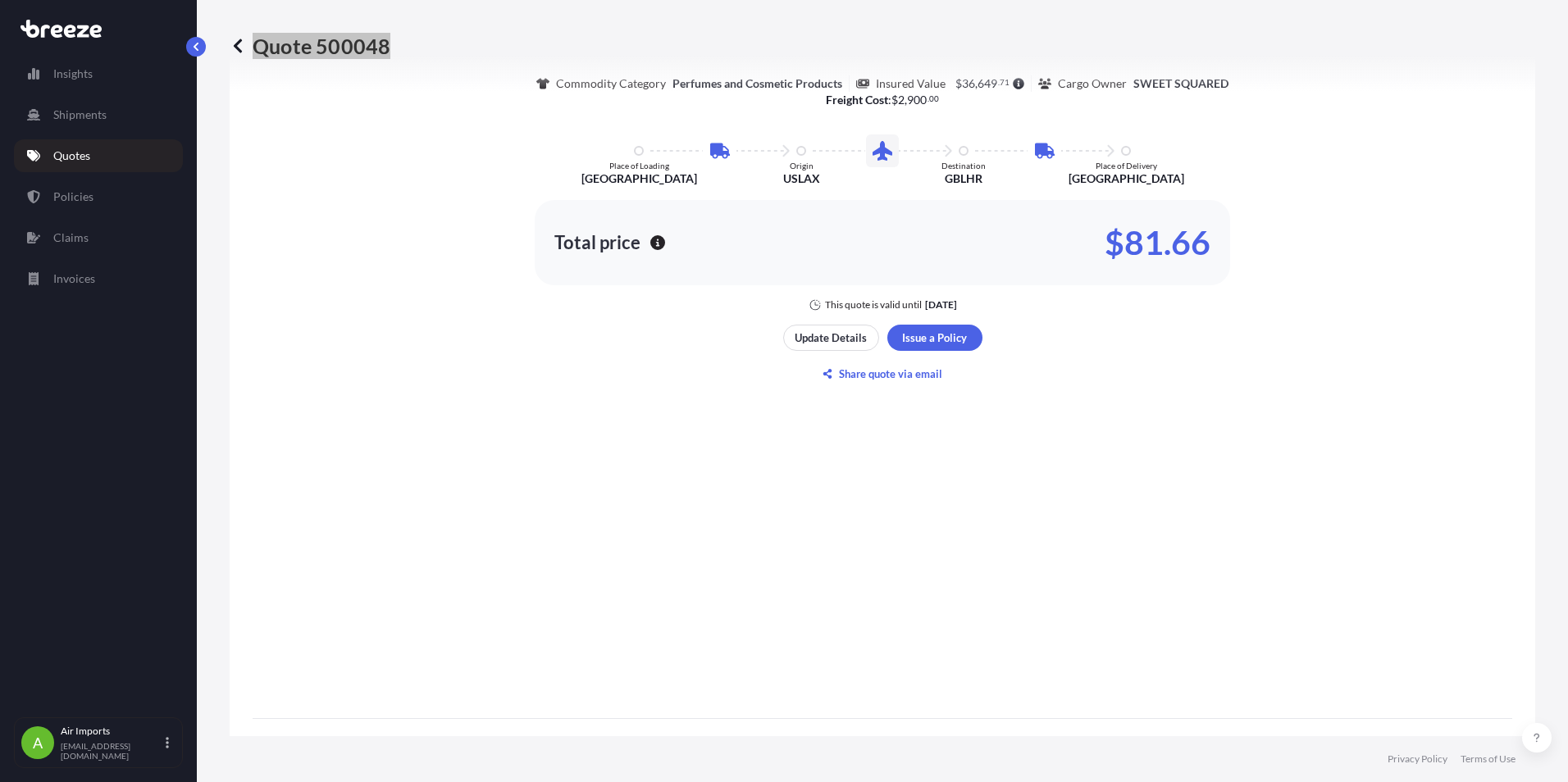
scroll to position [1122, 0]
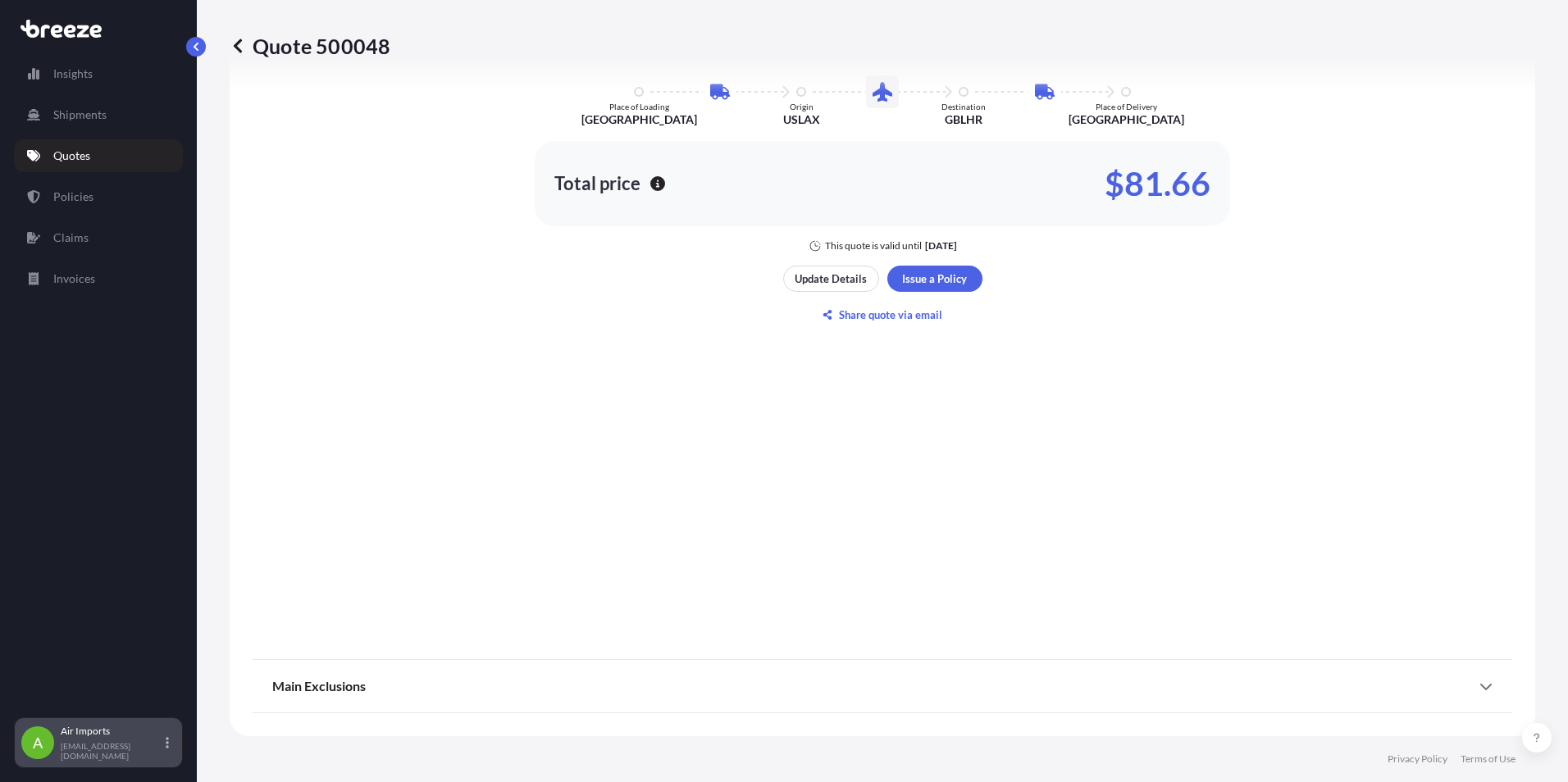
click at [102, 747] on div "Air Imports [EMAIL_ADDRESS][DOMAIN_NAME]" at bounding box center [119, 743] width 115 height 36
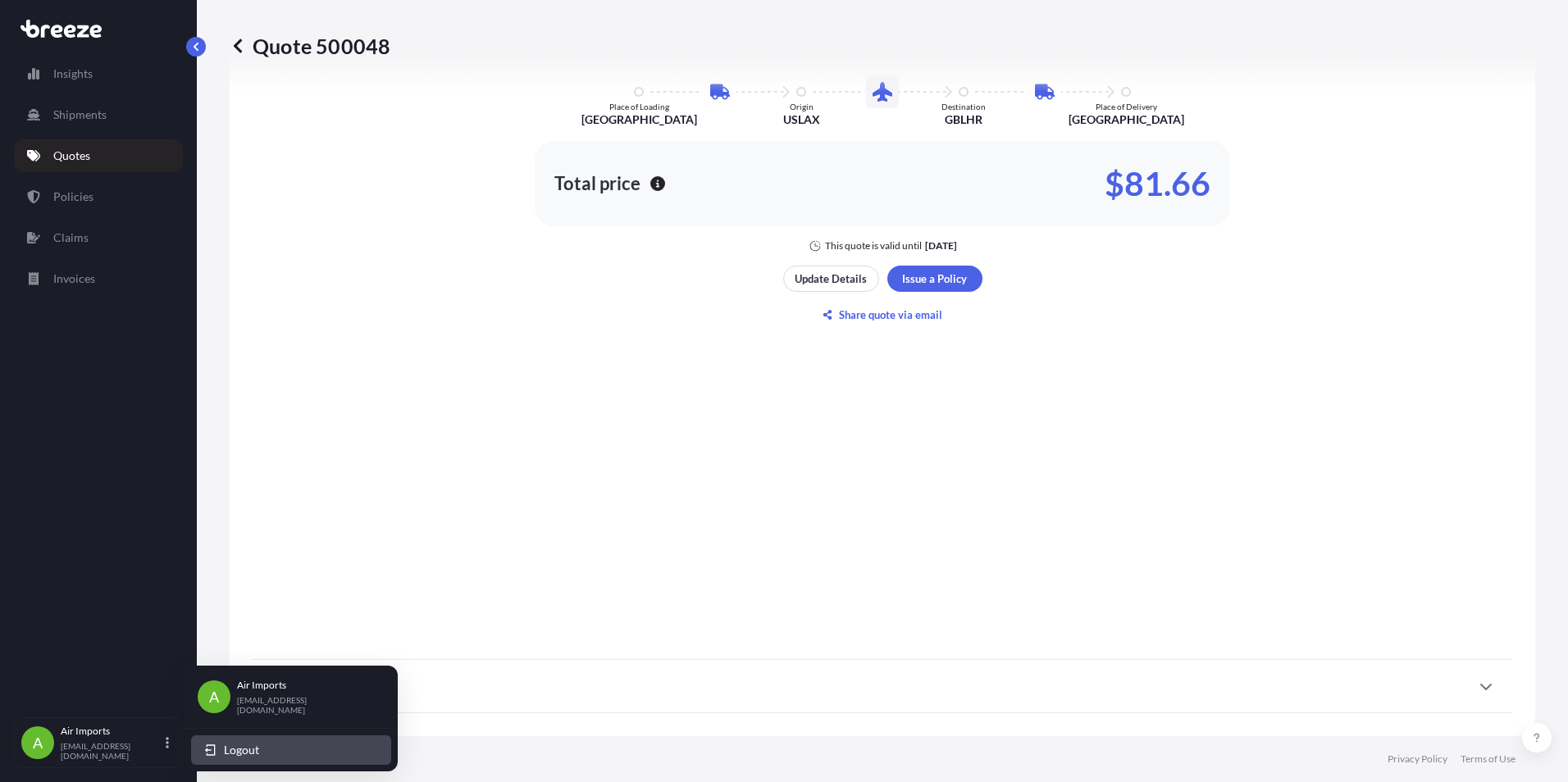
click at [240, 749] on span "Logout" at bounding box center [242, 750] width 35 height 17
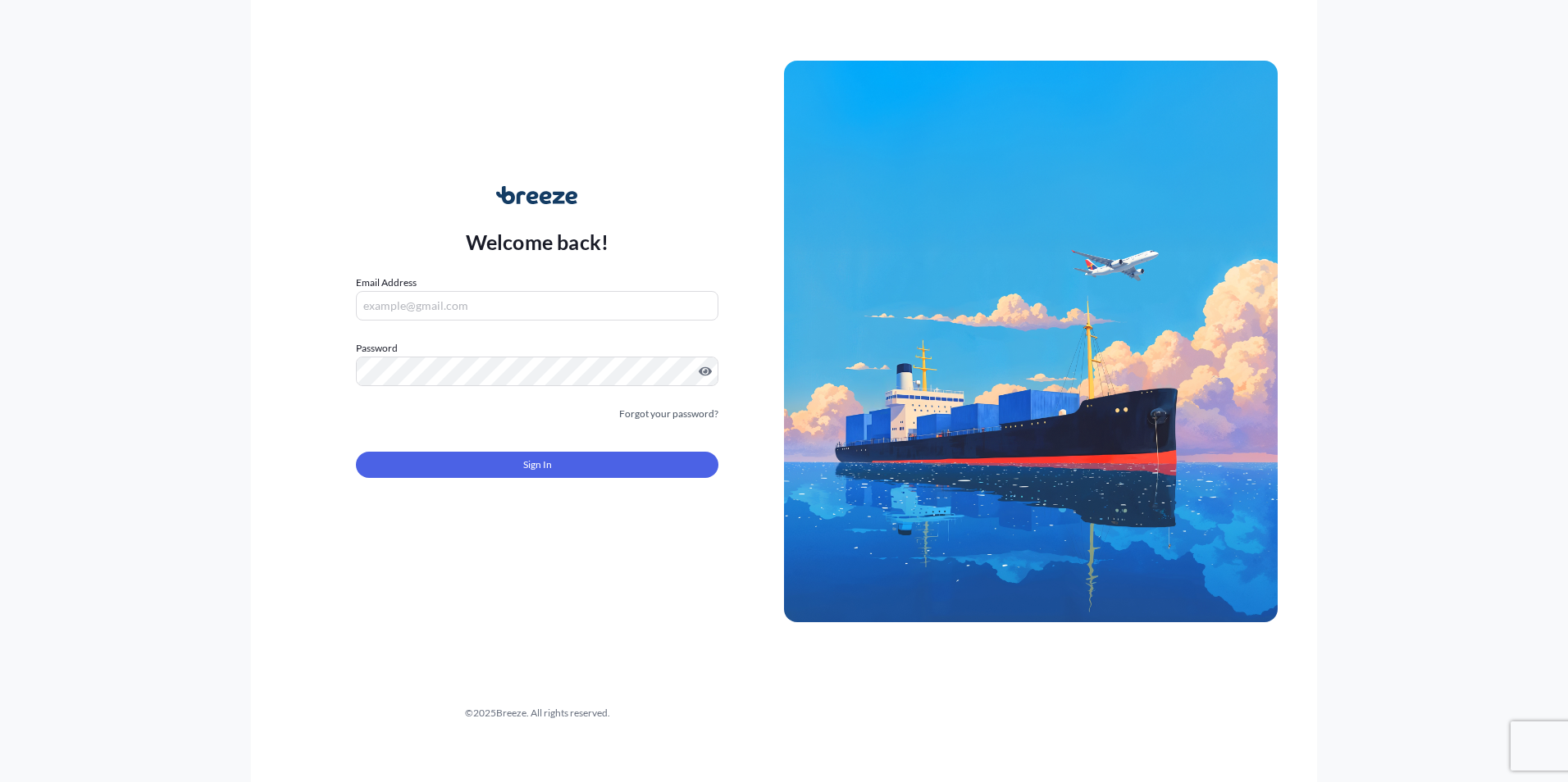
type input "[EMAIL_ADDRESS][DOMAIN_NAME]"
